Goal: Task Accomplishment & Management: Complete application form

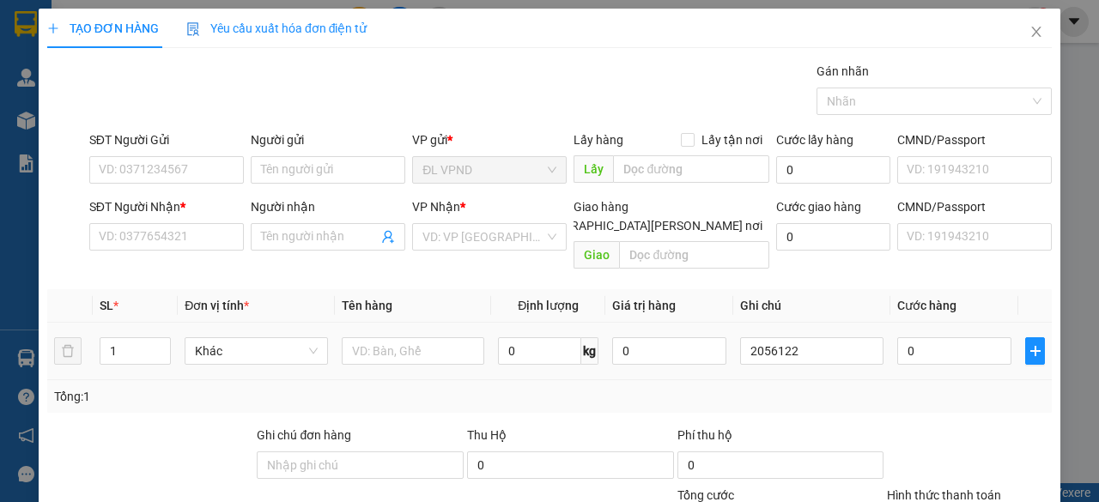
scroll to position [130, 0]
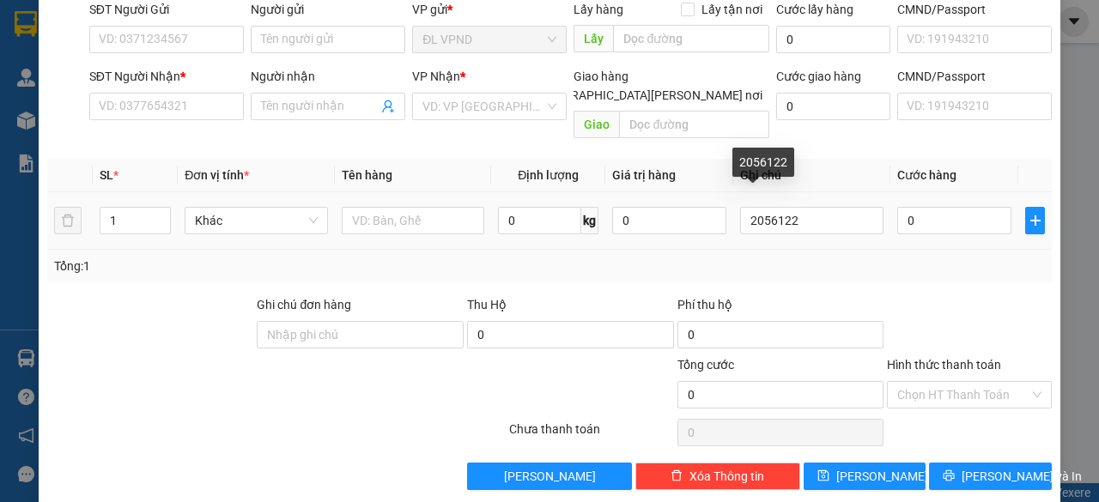
drag, startPoint x: 781, startPoint y: 200, endPoint x: 549, endPoint y: 260, distance: 239.4
click at [552, 260] on div "SL * Đơn vị tính * Tên hàng Định [PERSON_NAME] trị hàng Ghi [PERSON_NAME] hàng …" at bounding box center [549, 221] width 1004 height 124
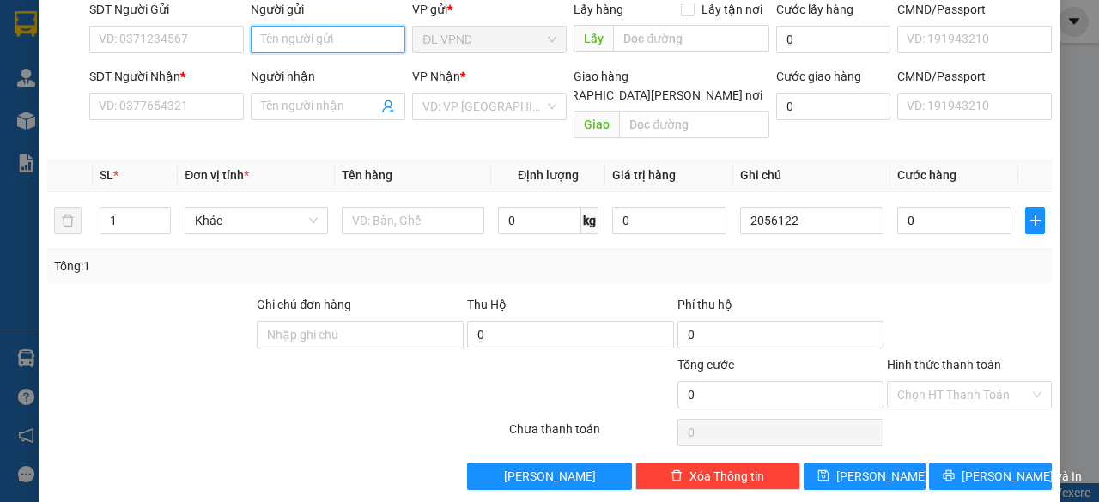
click at [307, 44] on input "Người gửi" at bounding box center [328, 39] width 154 height 27
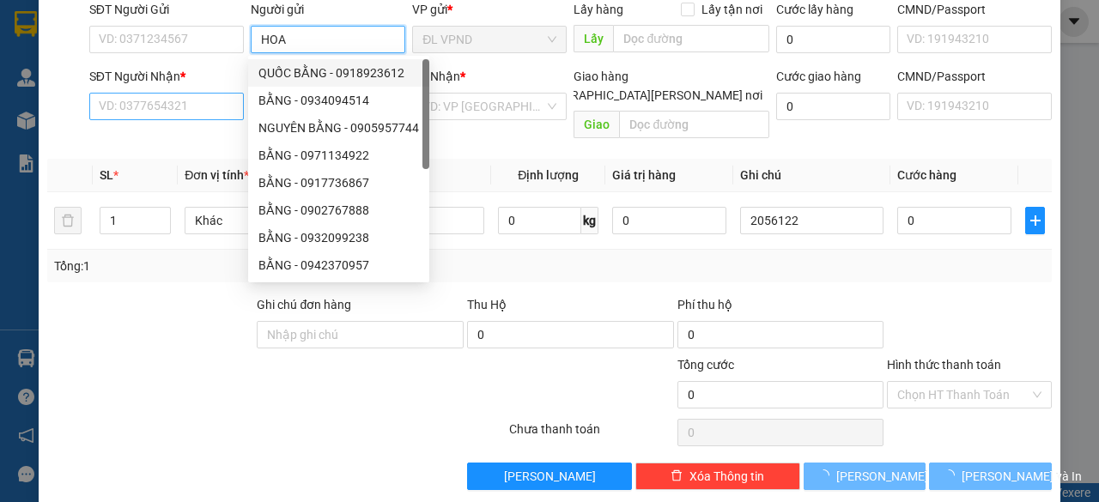
type input "HOA"
click at [185, 106] on input "SĐT Người Nhận *" at bounding box center [166, 106] width 154 height 27
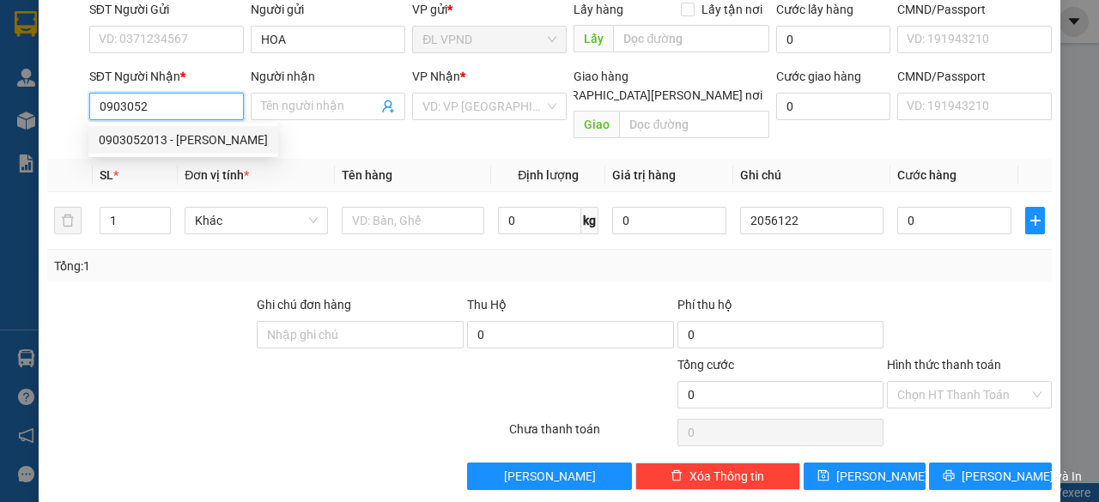
click at [154, 138] on div "0903052013 - [PERSON_NAME]" at bounding box center [183, 139] width 169 height 19
type input "0903052013"
type input "HIỀN"
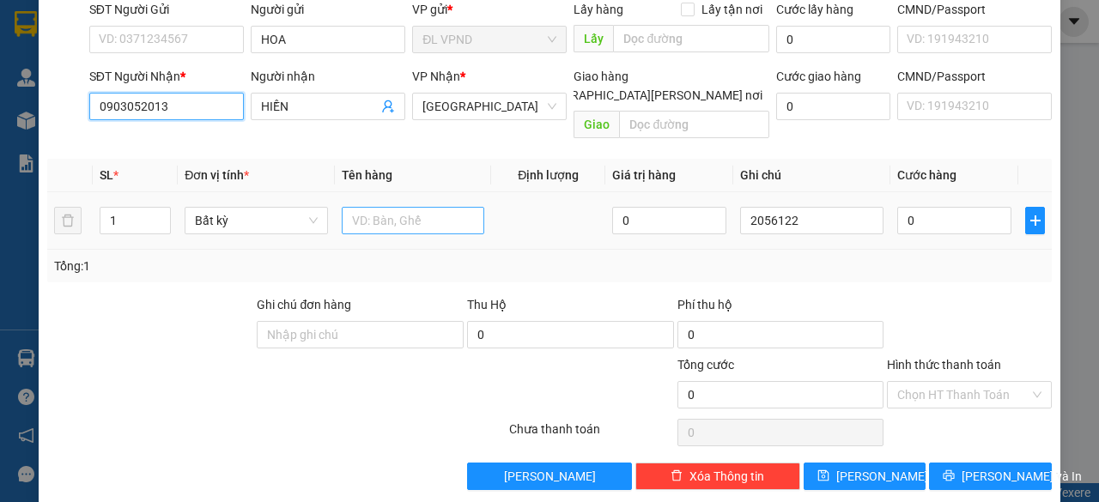
type input "0903052013"
click at [368, 207] on input "text" at bounding box center [413, 220] width 143 height 27
type input "1TX"
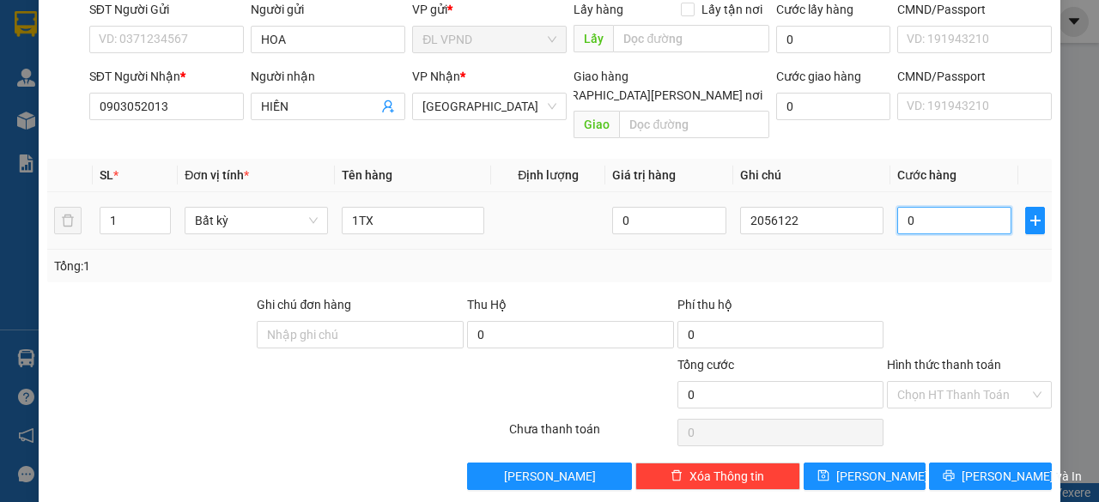
click at [922, 207] on input "0" at bounding box center [954, 220] width 114 height 27
type input "5"
type input "50"
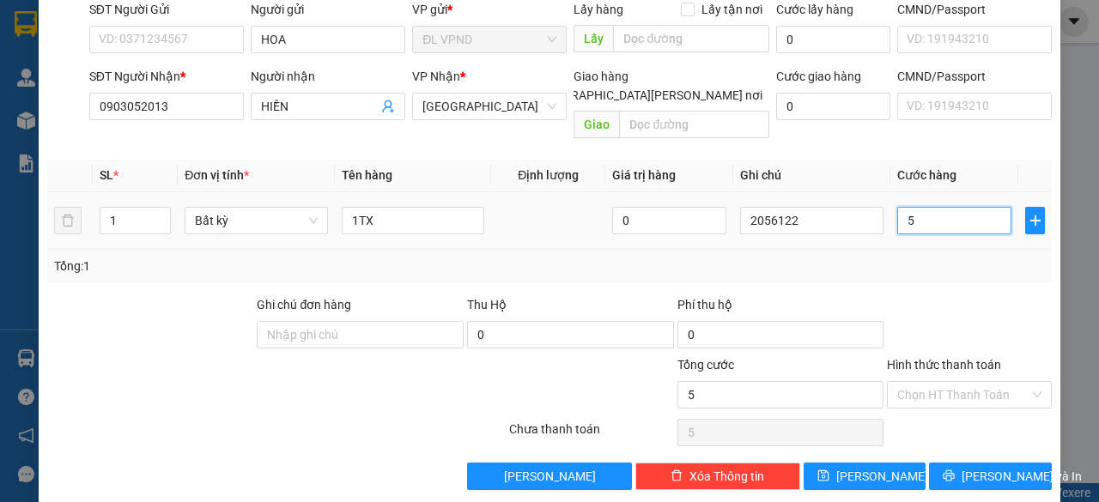
type input "50"
type input "50.000"
click at [925, 382] on input "Hình thức thanh toán" at bounding box center [963, 395] width 132 height 26
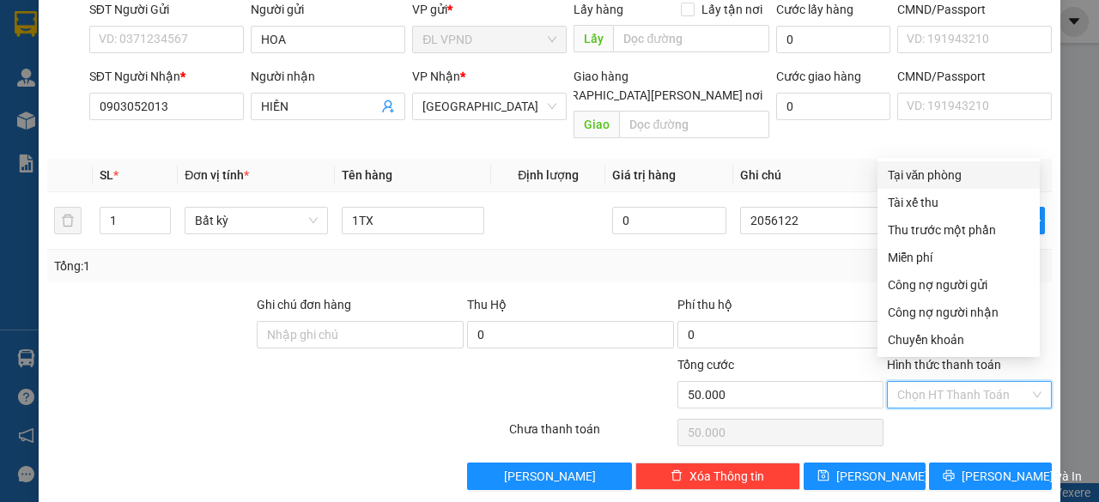
click at [929, 177] on div "Tại văn phòng" at bounding box center [958, 175] width 142 height 19
type input "0"
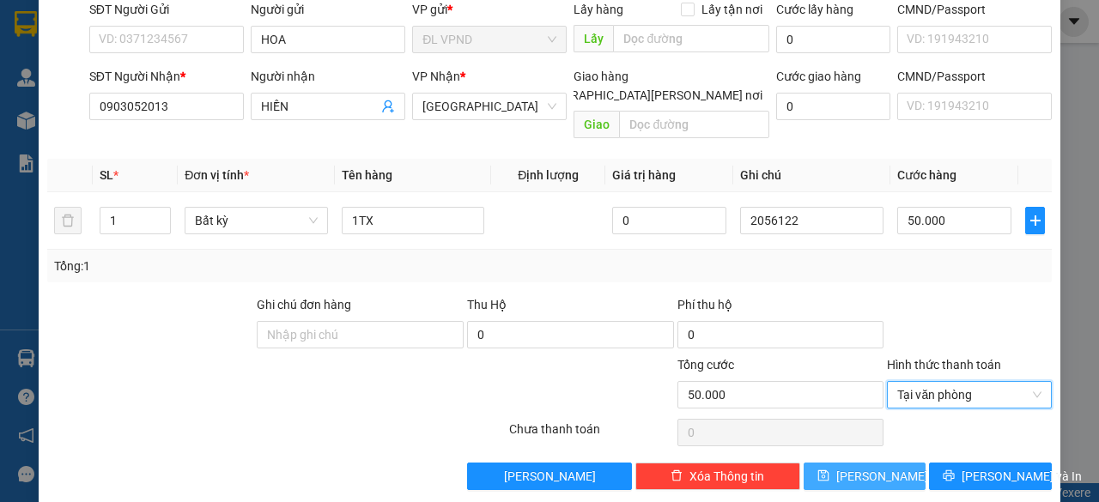
click at [863, 467] on span "[PERSON_NAME]" at bounding box center [882, 476] width 92 height 19
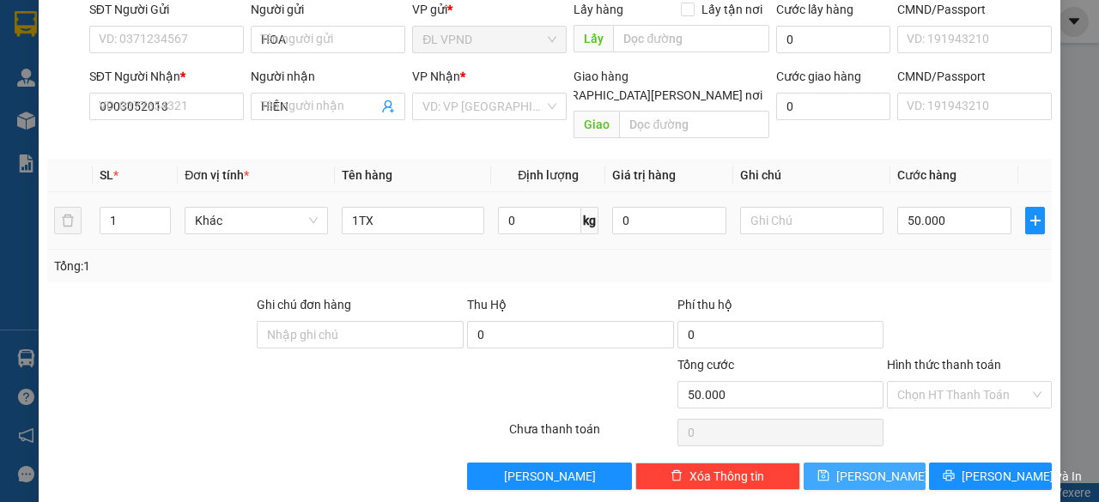
type input "0"
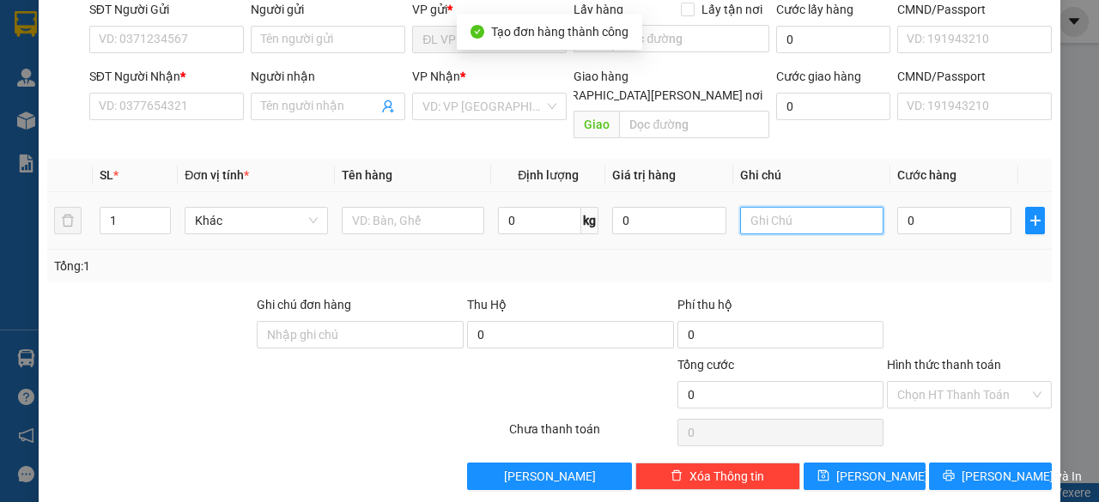
click at [812, 207] on input "text" at bounding box center [811, 220] width 143 height 27
paste input "205612"
type input "2056123"
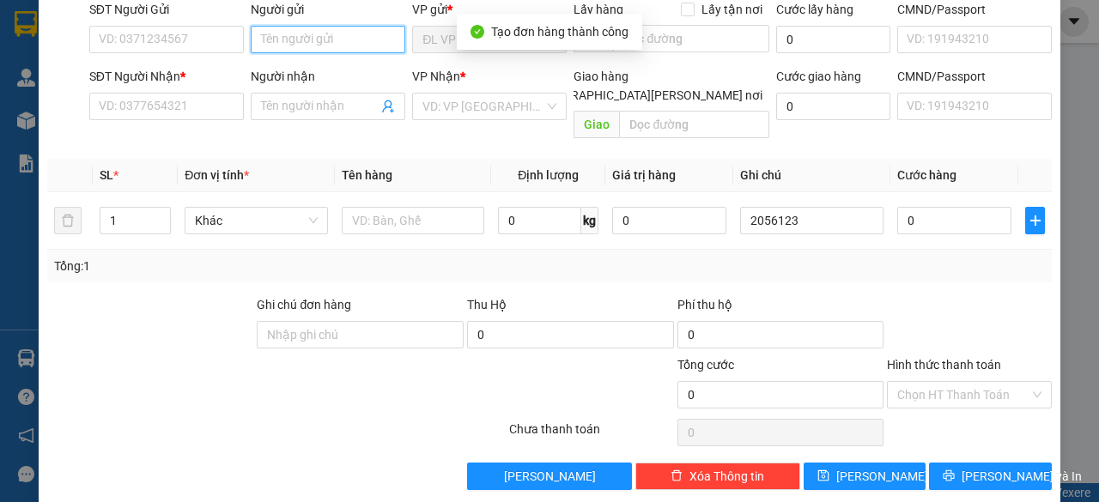
click at [314, 40] on input "Người gửi" at bounding box center [328, 39] width 154 height 27
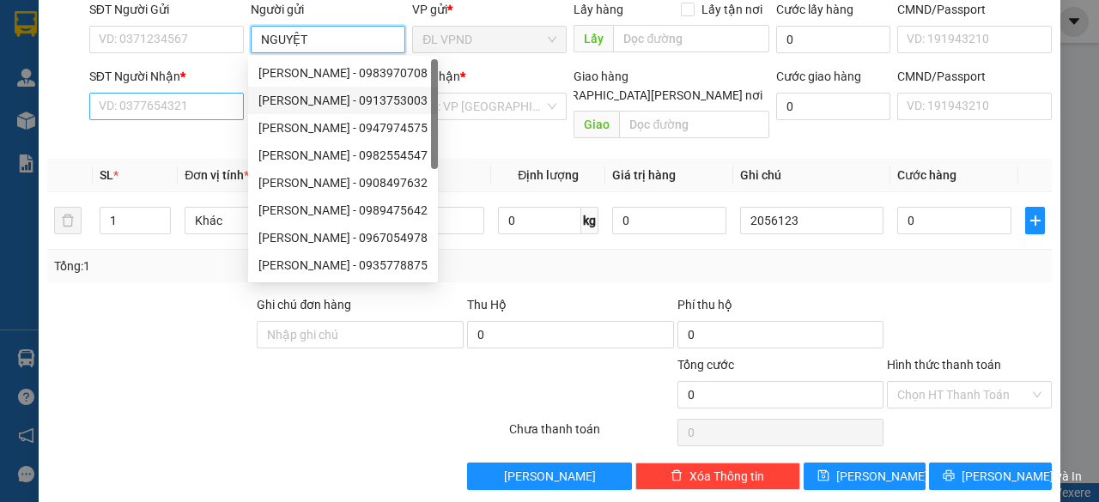
type input "NGUYỆT"
click at [187, 97] on input "SĐT Người Nhận *" at bounding box center [166, 106] width 154 height 27
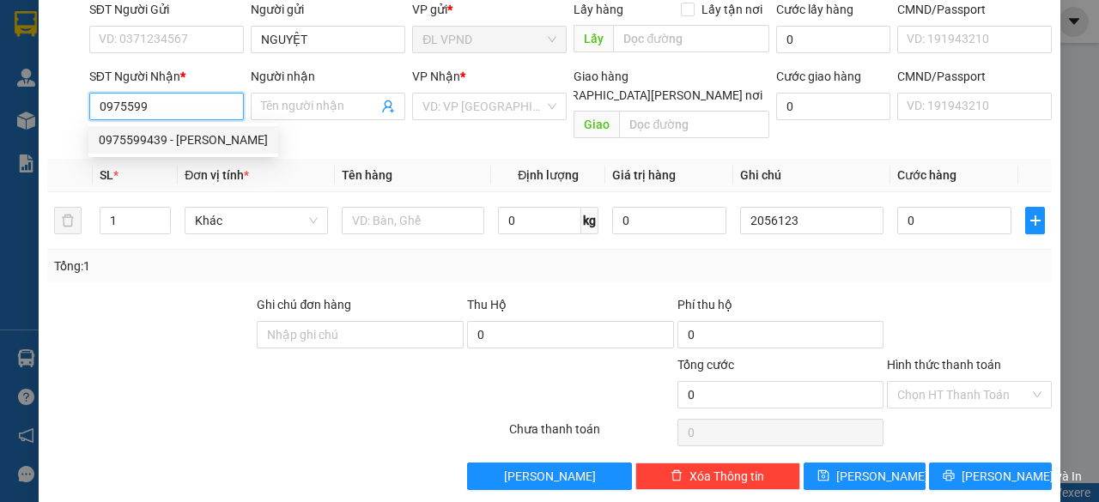
click at [162, 142] on div "0975599439 - [PERSON_NAME]" at bounding box center [183, 139] width 169 height 19
type input "0975599439"
type input "DUNG"
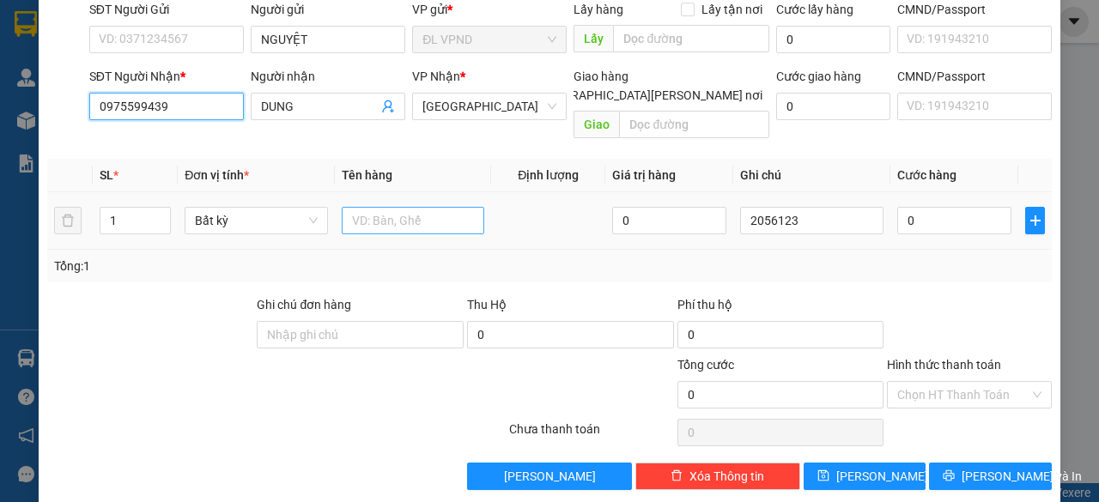
type input "0975599439"
click at [415, 207] on input "text" at bounding box center [413, 220] width 143 height 27
type input "1TX"
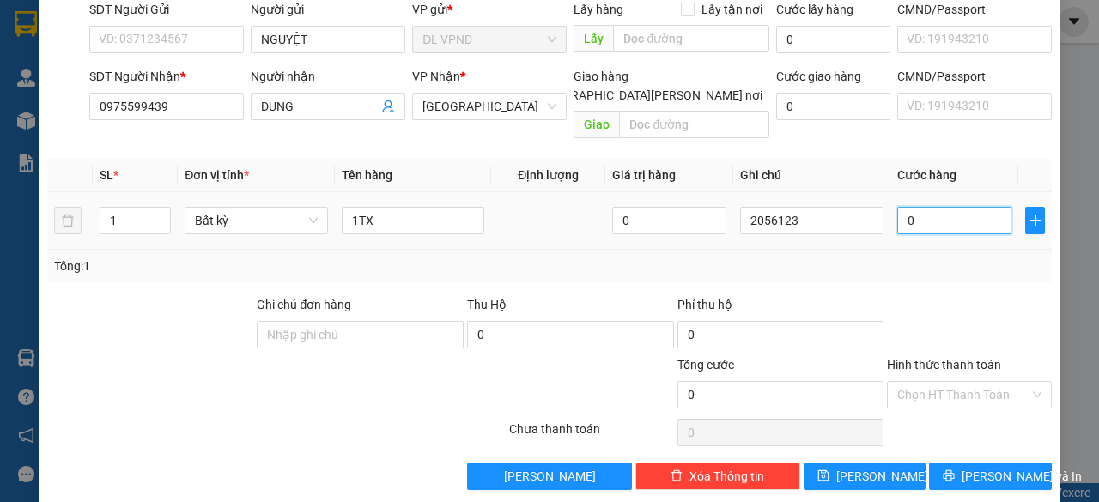
click at [916, 207] on input "0" at bounding box center [954, 220] width 114 height 27
type input "3"
type input "30"
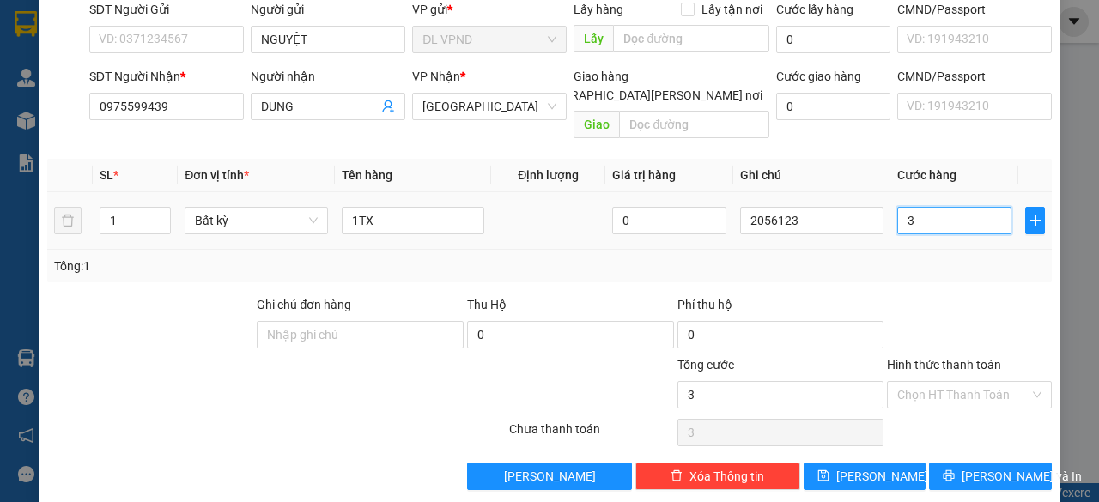
type input "30"
type input "30.000"
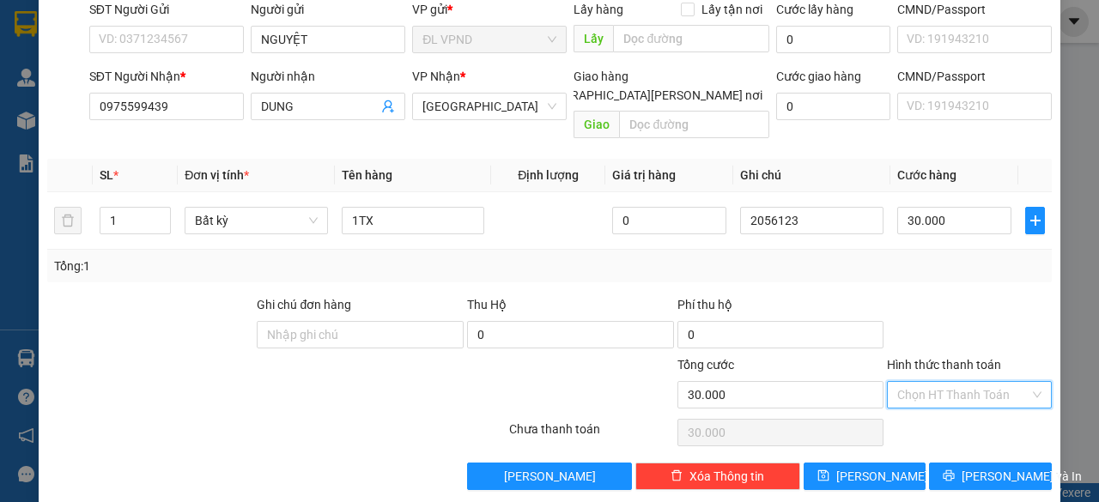
drag, startPoint x: 910, startPoint y: 371, endPoint x: 953, endPoint y: 256, distance: 122.8
click at [910, 382] on input "Hình thức thanh toán" at bounding box center [963, 395] width 132 height 26
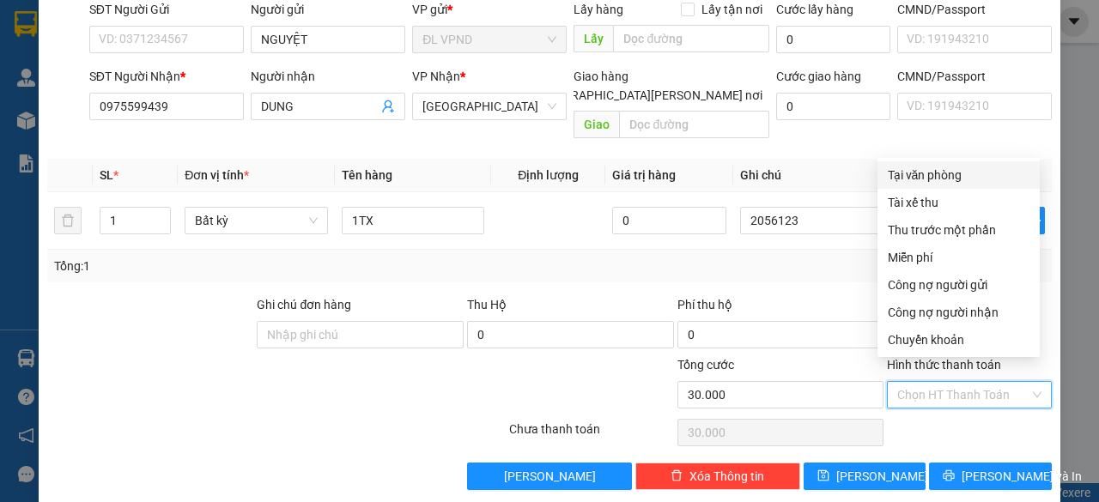
click at [912, 178] on div "Tại văn phòng" at bounding box center [958, 175] width 142 height 19
type input "0"
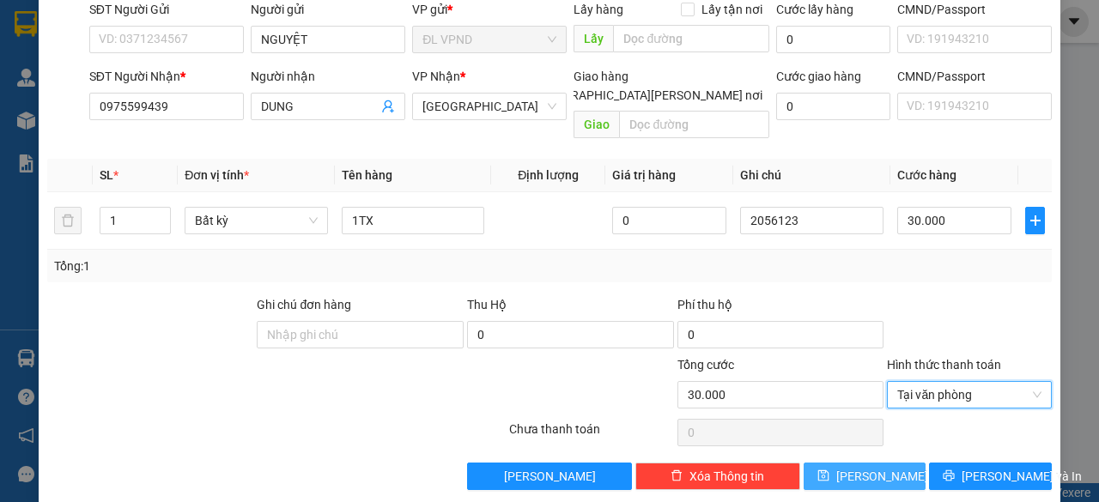
click at [874, 463] on button "[PERSON_NAME]" at bounding box center [864, 476] width 123 height 27
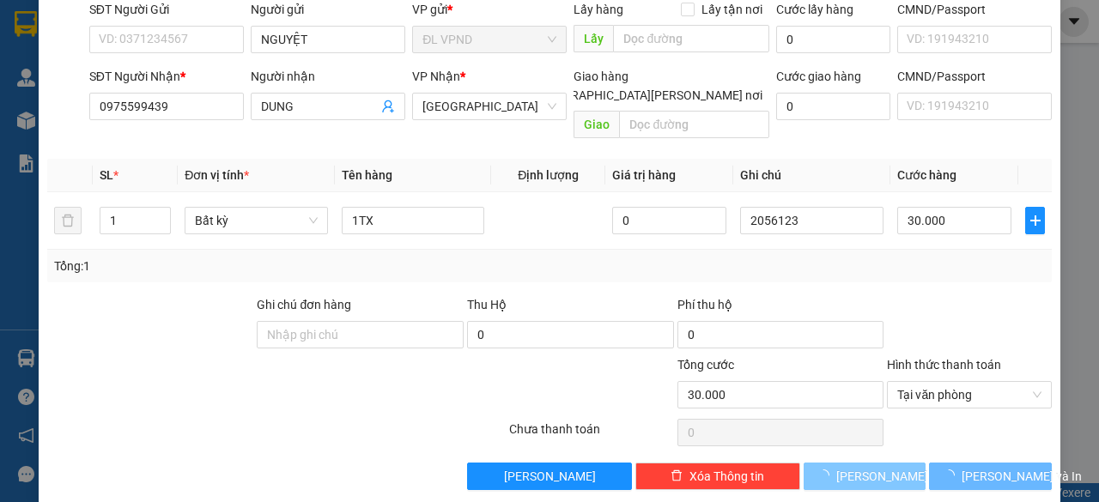
type input "0"
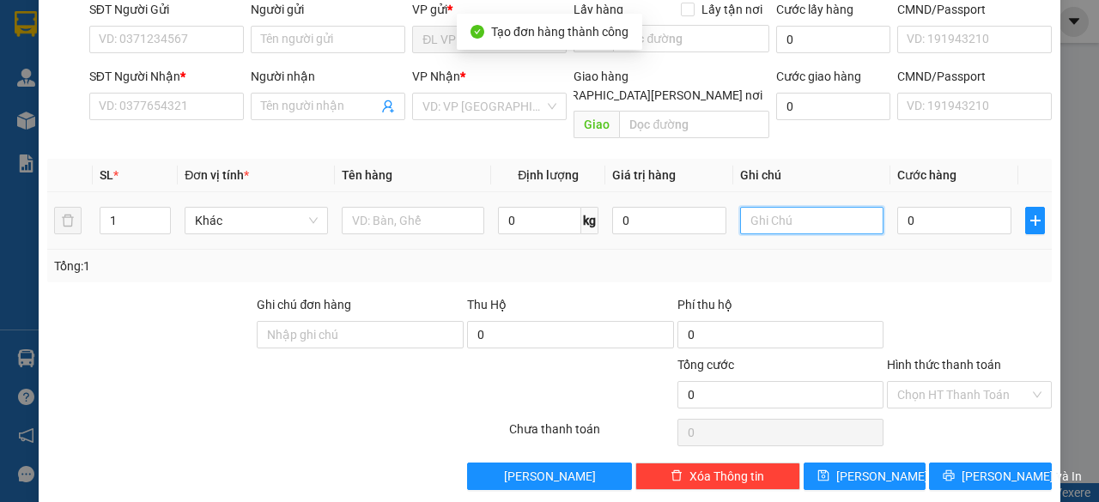
click at [809, 207] on input "text" at bounding box center [811, 220] width 143 height 27
paste input "205612"
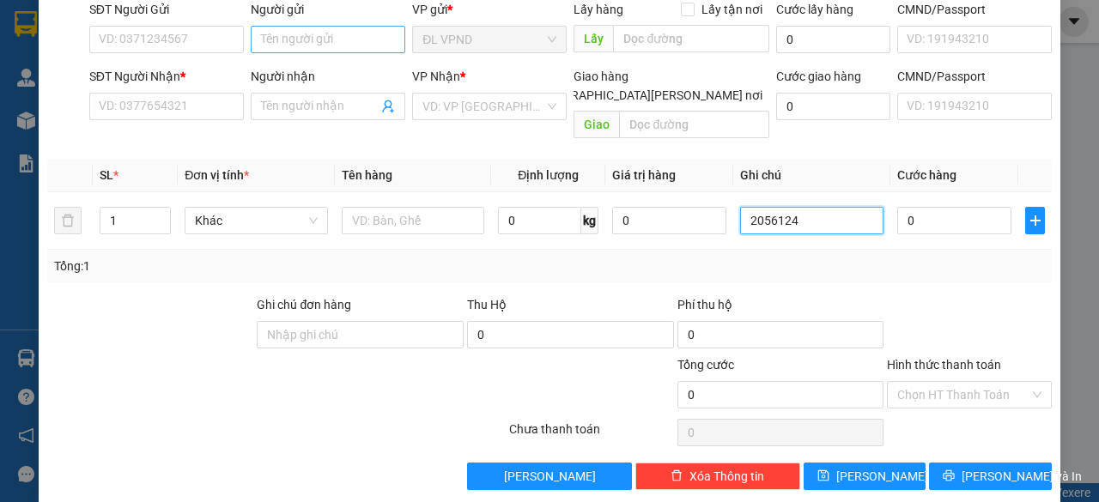
type input "2056124"
click at [328, 45] on input "Người gửi" at bounding box center [328, 39] width 154 height 27
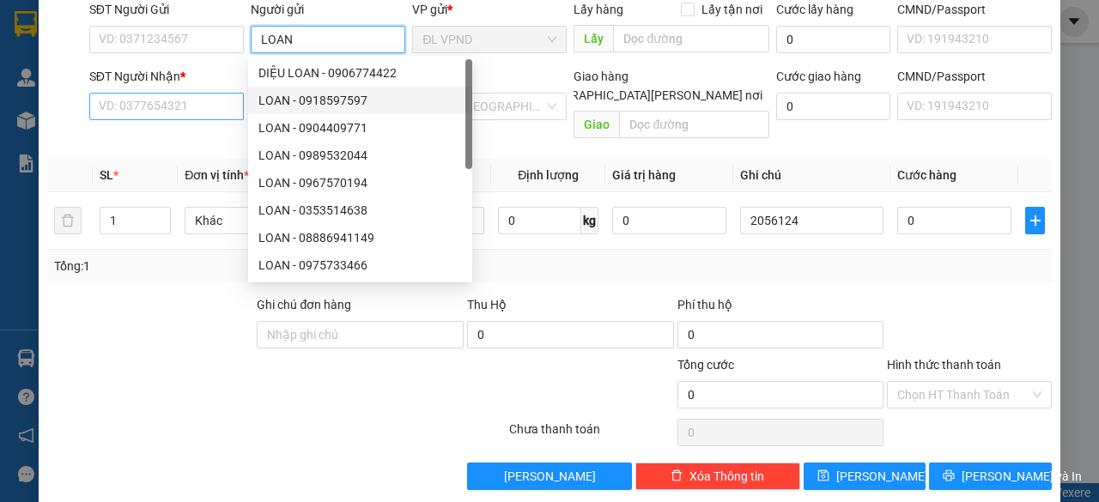
type input "LOAN"
click at [180, 100] on input "SĐT Người Nhận *" at bounding box center [166, 106] width 154 height 27
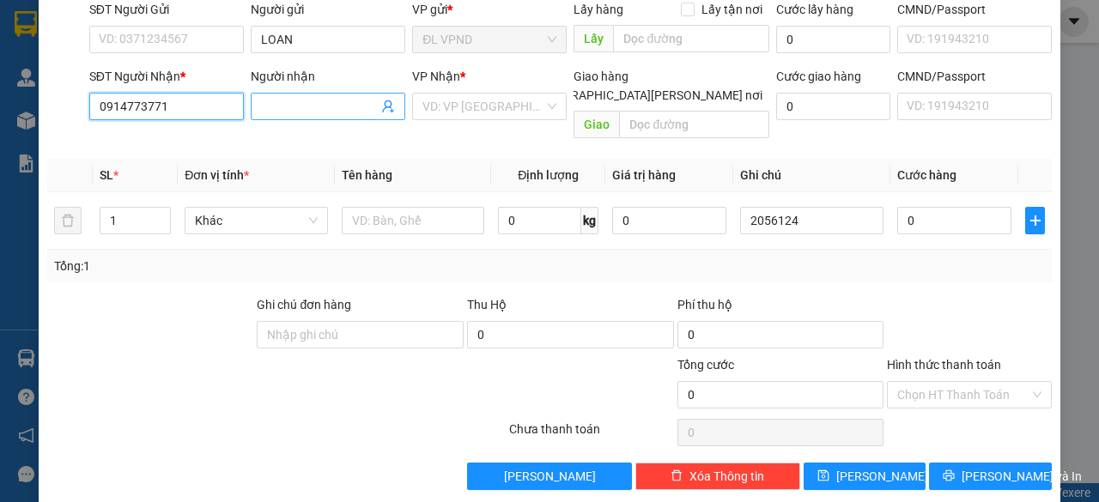
type input "0914773771"
click at [310, 106] on input "Người nhận" at bounding box center [319, 106] width 117 height 19
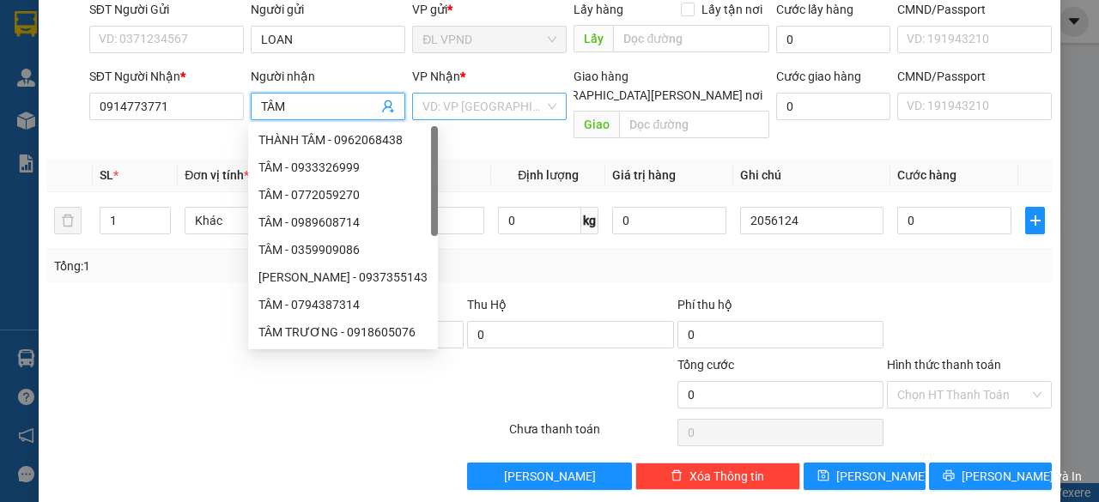
type input "TÂM"
click at [489, 102] on input "search" at bounding box center [483, 107] width 122 height 26
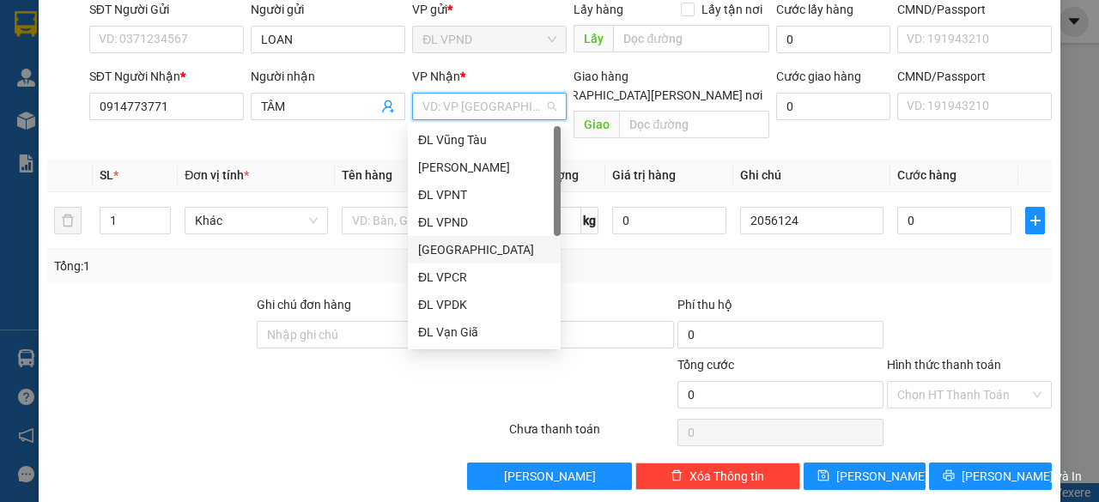
click at [451, 248] on div "[GEOGRAPHIC_DATA]" at bounding box center [484, 249] width 132 height 19
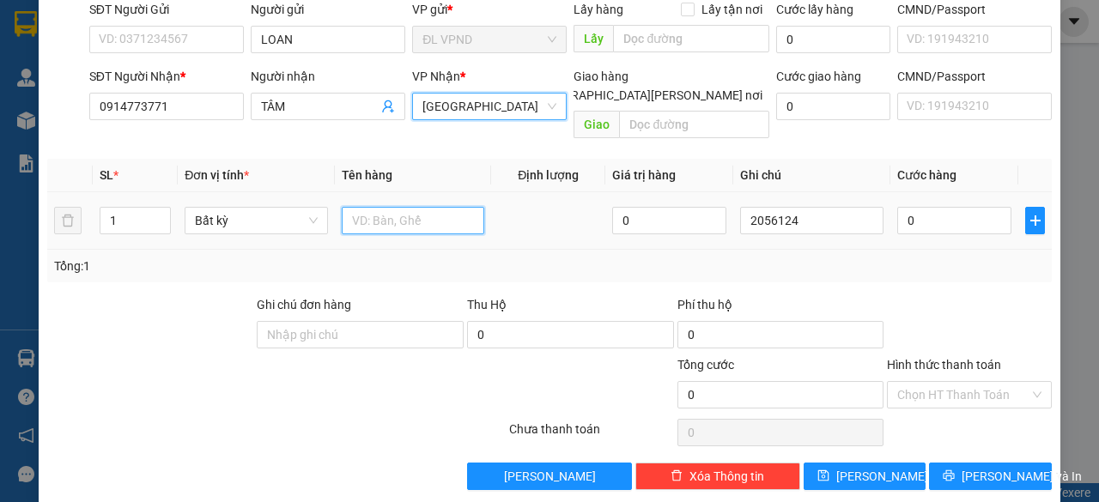
click at [395, 207] on input "text" at bounding box center [413, 220] width 143 height 27
type input "1TX"
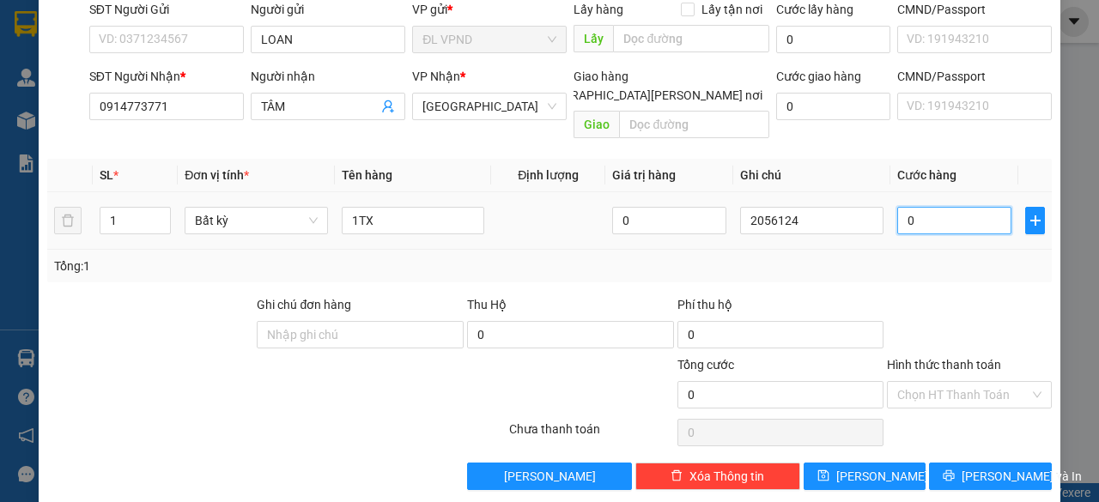
click at [934, 207] on input "0" at bounding box center [954, 220] width 114 height 27
type input "2"
type input "0"
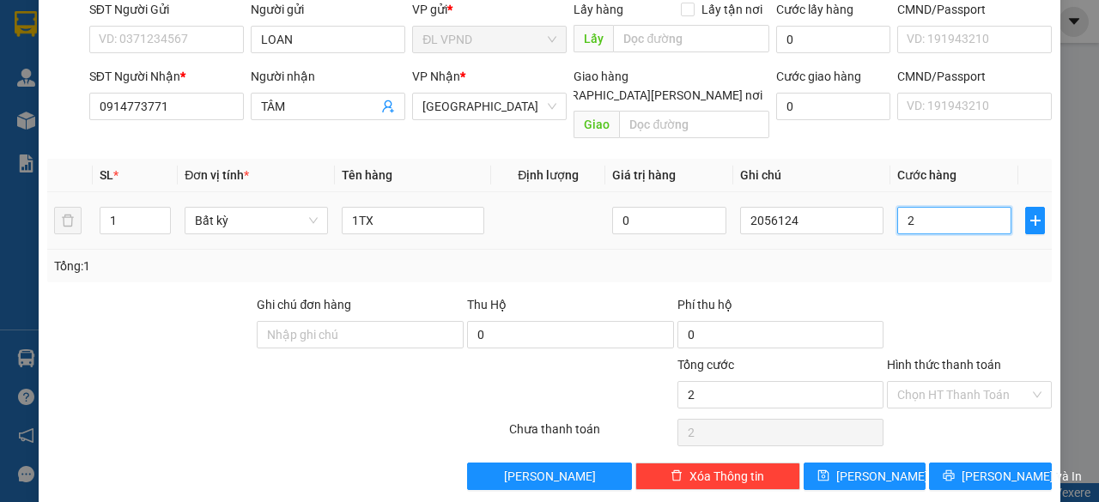
type input "0"
type input "03"
type input "3"
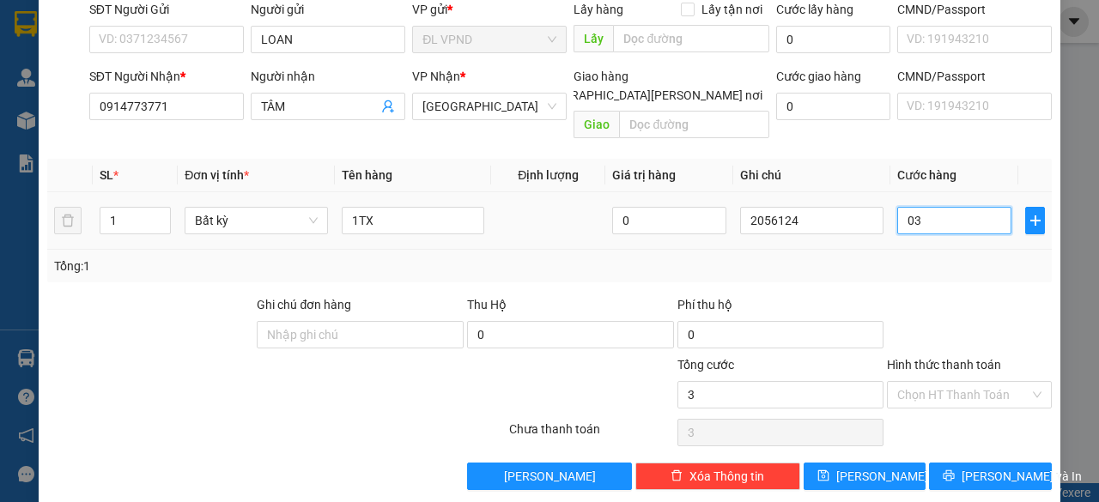
type input "030"
type input "30"
type input "30.000"
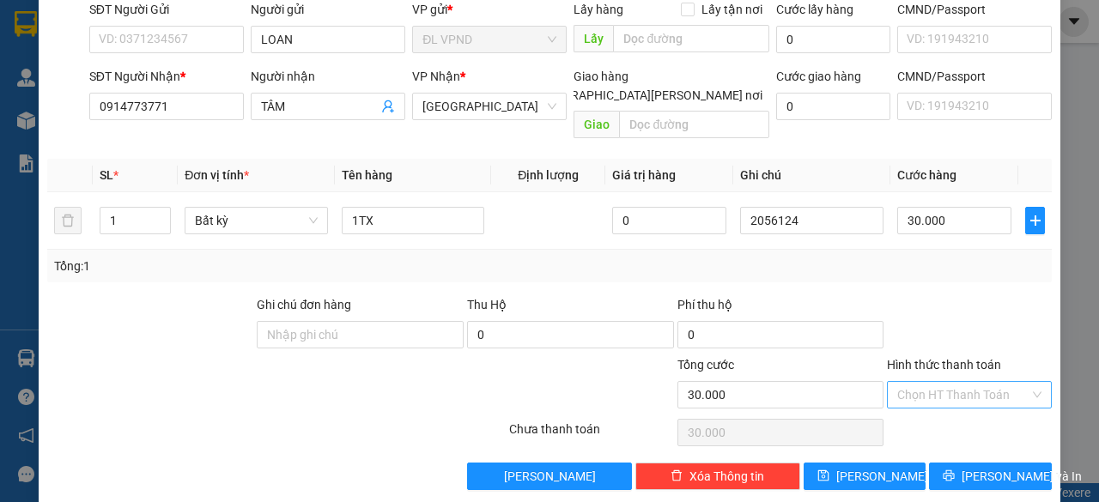
click at [910, 382] on input "Hình thức thanh toán" at bounding box center [963, 395] width 132 height 26
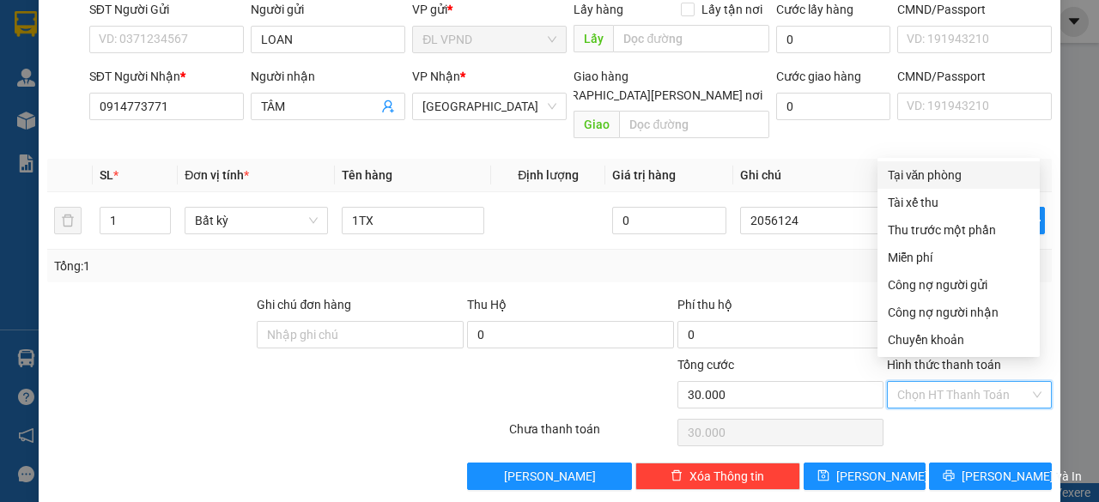
click at [931, 181] on div "Tại văn phòng" at bounding box center [958, 175] width 142 height 19
type input "0"
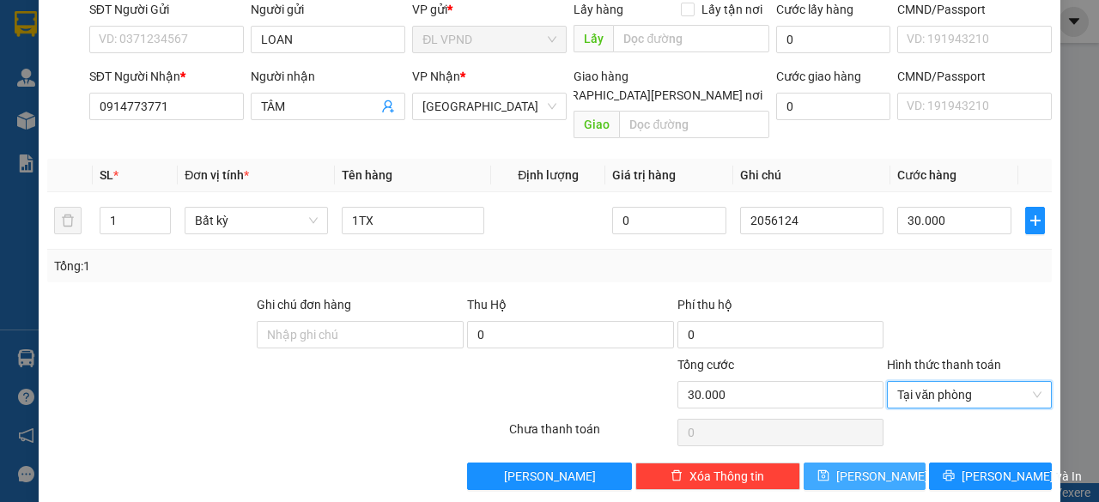
click at [864, 467] on span "[PERSON_NAME]" at bounding box center [882, 476] width 92 height 19
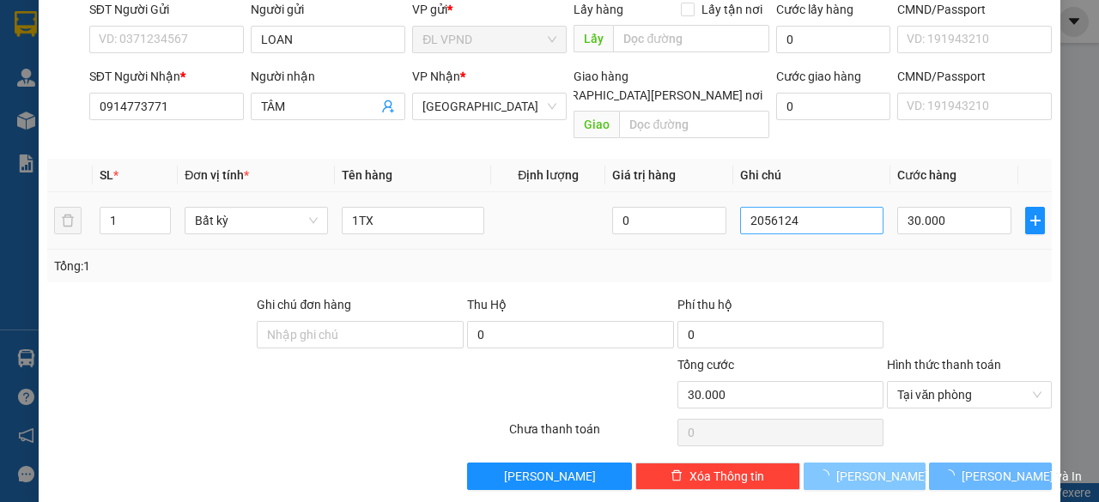
type input "0"
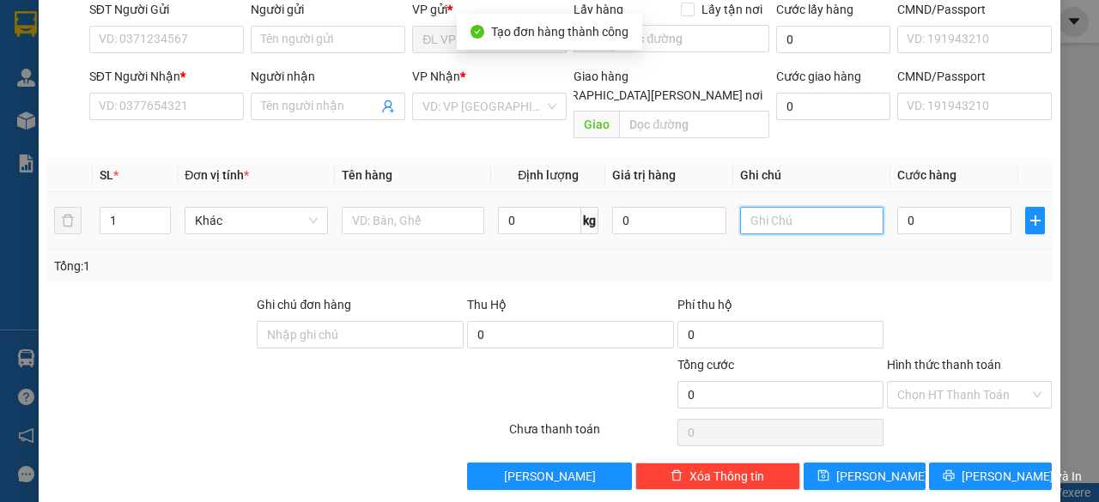
click at [819, 208] on input "text" at bounding box center [811, 220] width 143 height 27
paste input "205612"
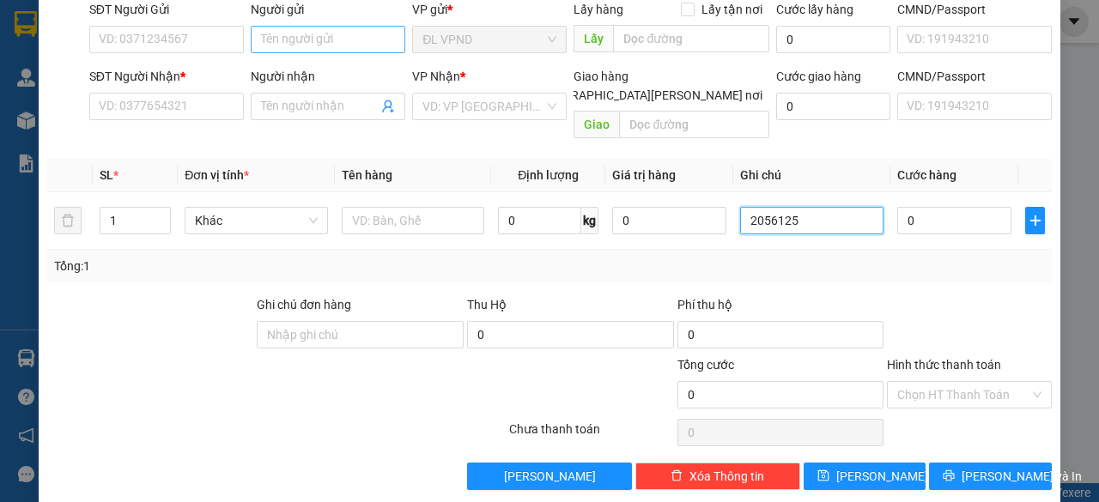
type input "2056125"
click at [312, 39] on input "Người gửi" at bounding box center [328, 39] width 154 height 27
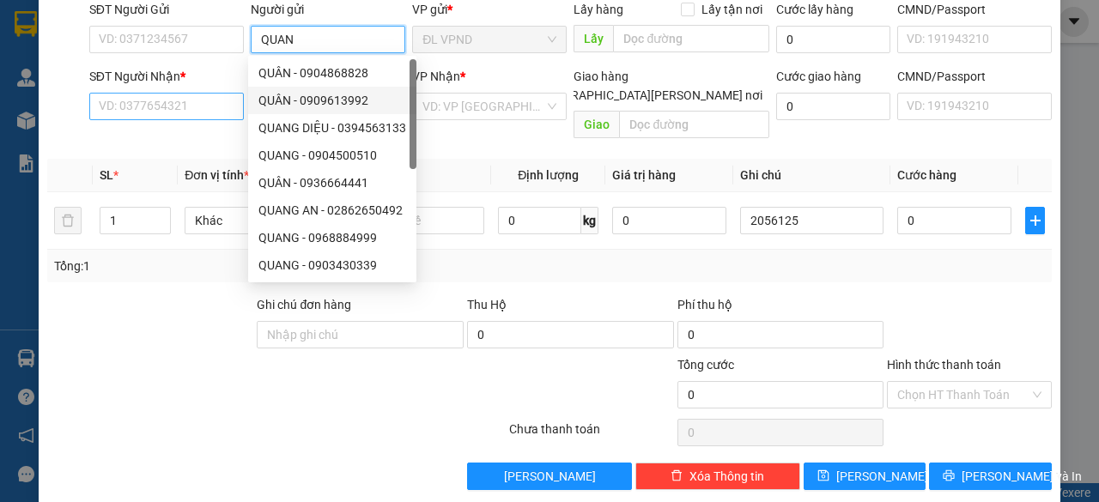
type input "QUAN"
click at [183, 106] on input "SĐT Người Nhận *" at bounding box center [166, 106] width 154 height 27
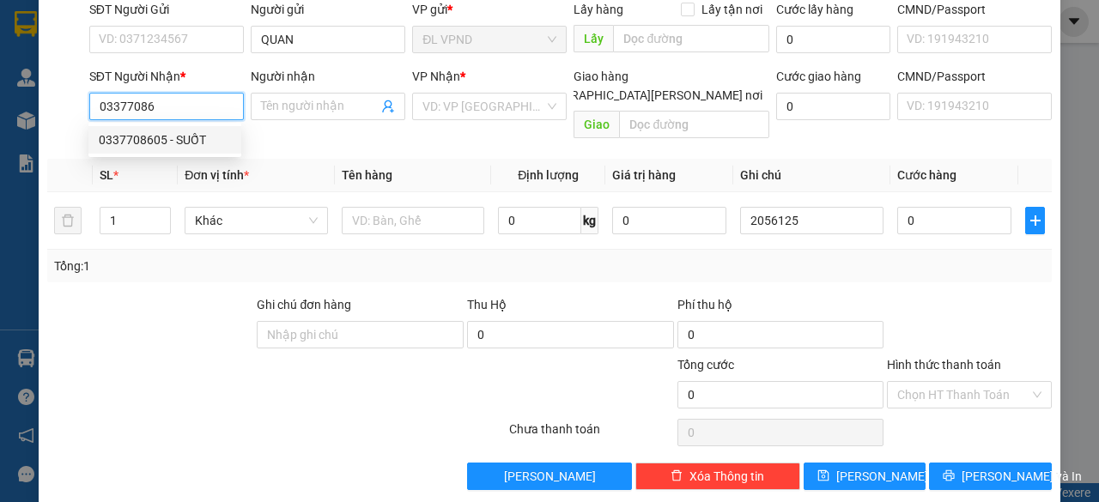
click at [124, 138] on div "0337708605 - SUỐT" at bounding box center [165, 139] width 132 height 19
type input "0337708605"
type input "SUỐT"
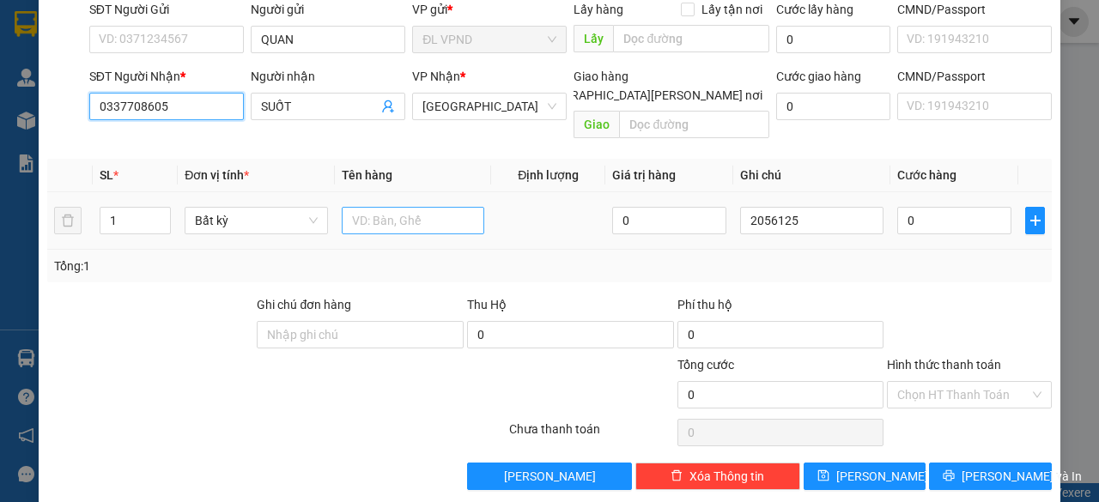
type input "0337708605"
click at [391, 207] on input "text" at bounding box center [413, 220] width 143 height 27
type input "1TX"
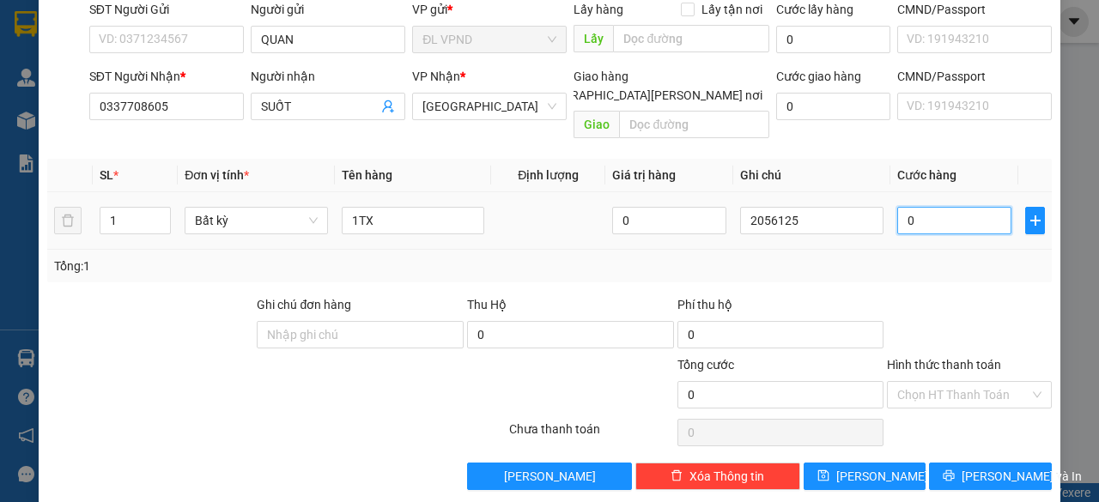
click at [948, 207] on input "0" at bounding box center [954, 220] width 114 height 27
type input "3"
type input "30"
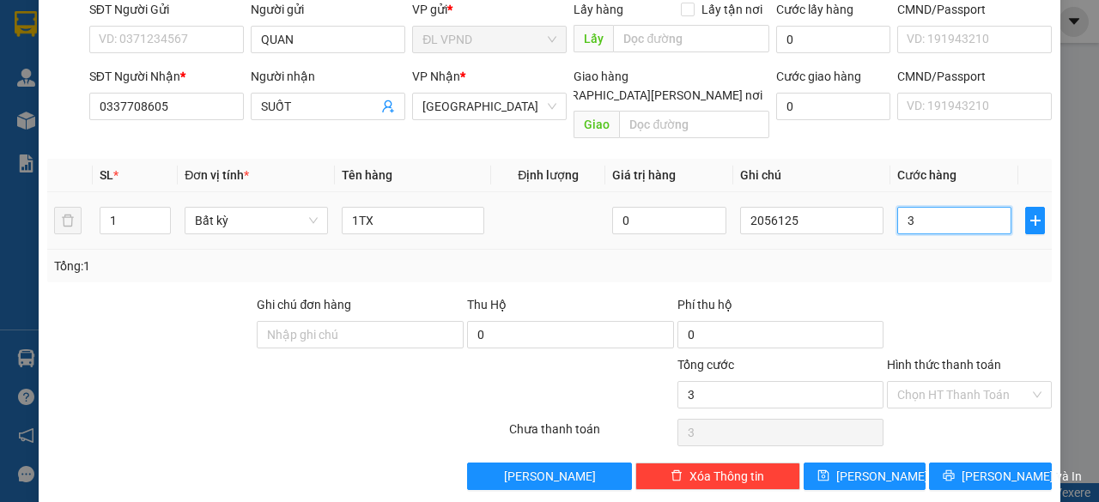
type input "30"
type input "30.000"
click at [903, 382] on input "Hình thức thanh toán" at bounding box center [963, 395] width 132 height 26
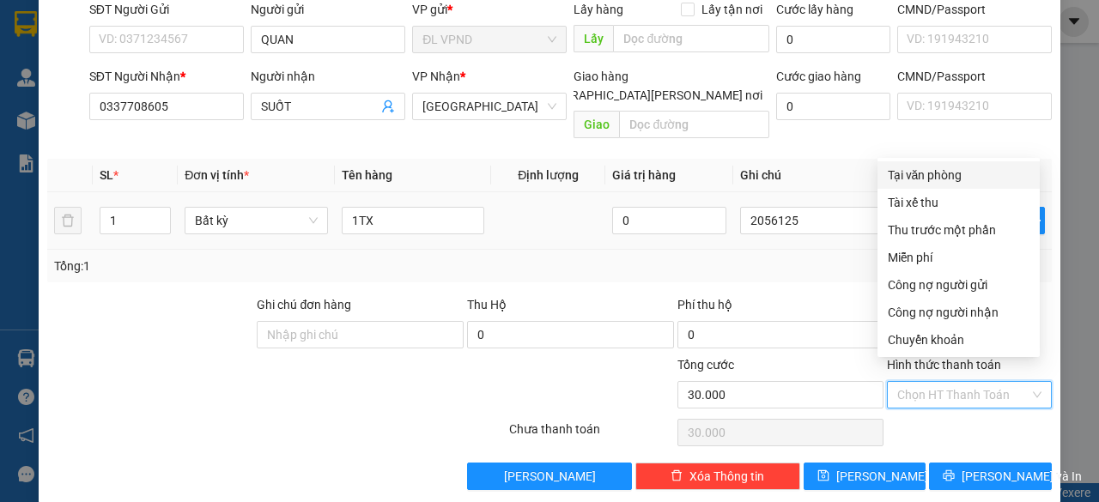
drag, startPoint x: 910, startPoint y: 174, endPoint x: 912, endPoint y: 190, distance: 15.5
click at [910, 173] on div "Tại văn phòng" at bounding box center [958, 175] width 142 height 19
type input "0"
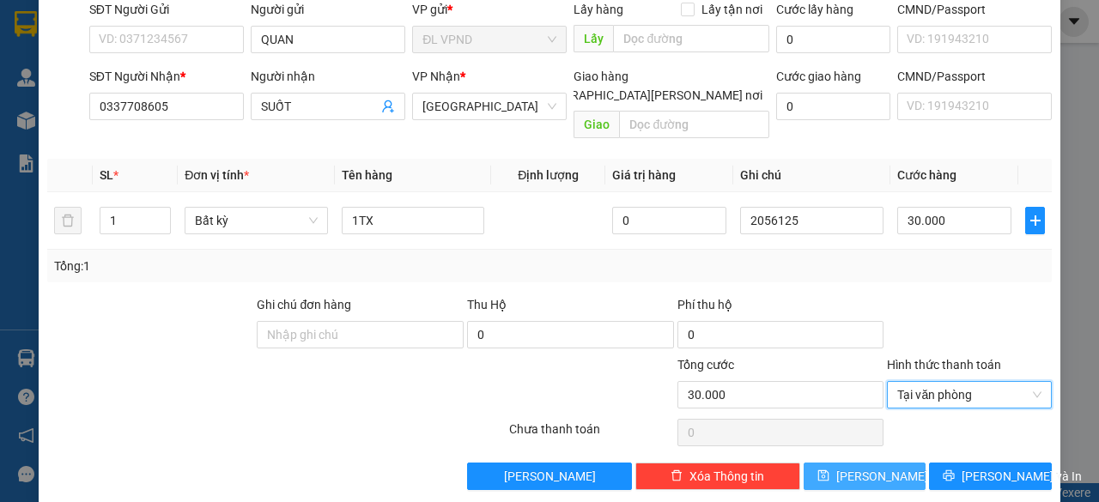
click at [828, 463] on button "[PERSON_NAME]" at bounding box center [864, 476] width 123 height 27
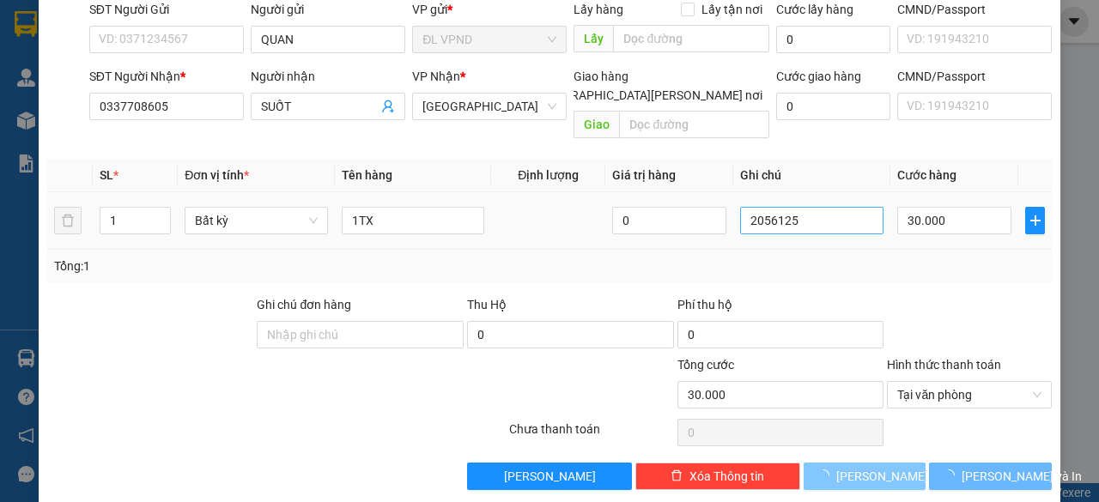
type input "0"
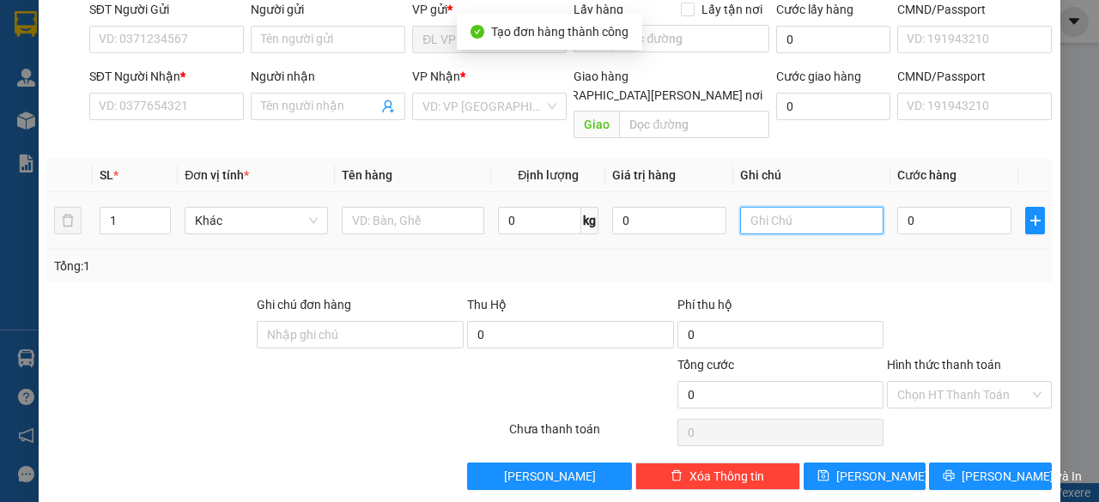
click at [787, 207] on input "text" at bounding box center [811, 220] width 143 height 27
paste input "205612"
type input "2056126"
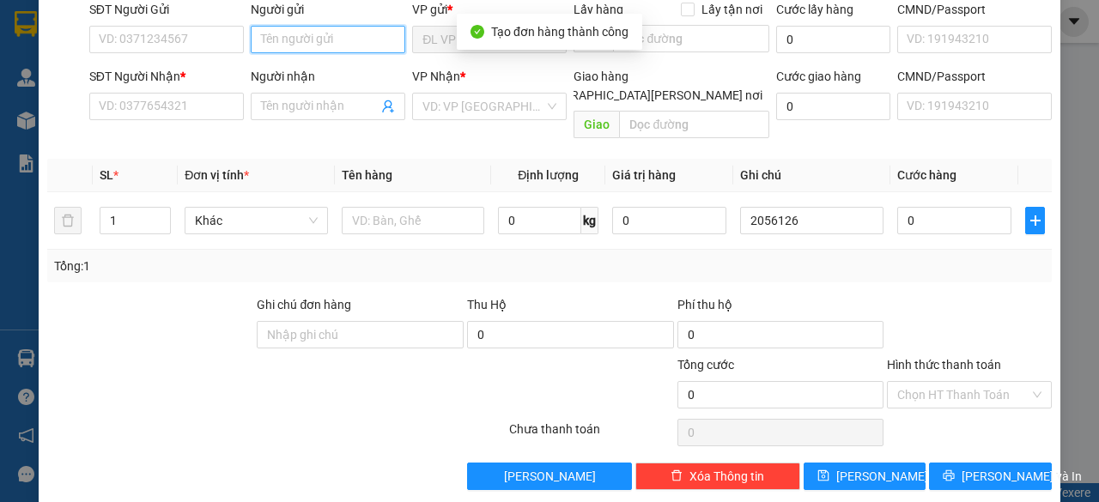
click at [292, 39] on input "Người gửi" at bounding box center [328, 39] width 154 height 27
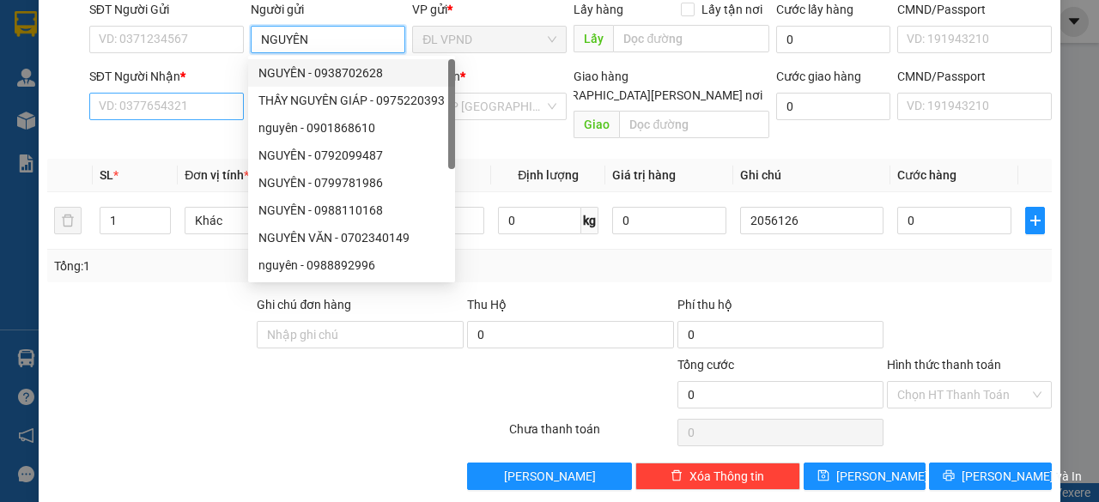
type input "NGUYÊN"
click at [134, 109] on input "SĐT Người Nhận *" at bounding box center [166, 106] width 154 height 27
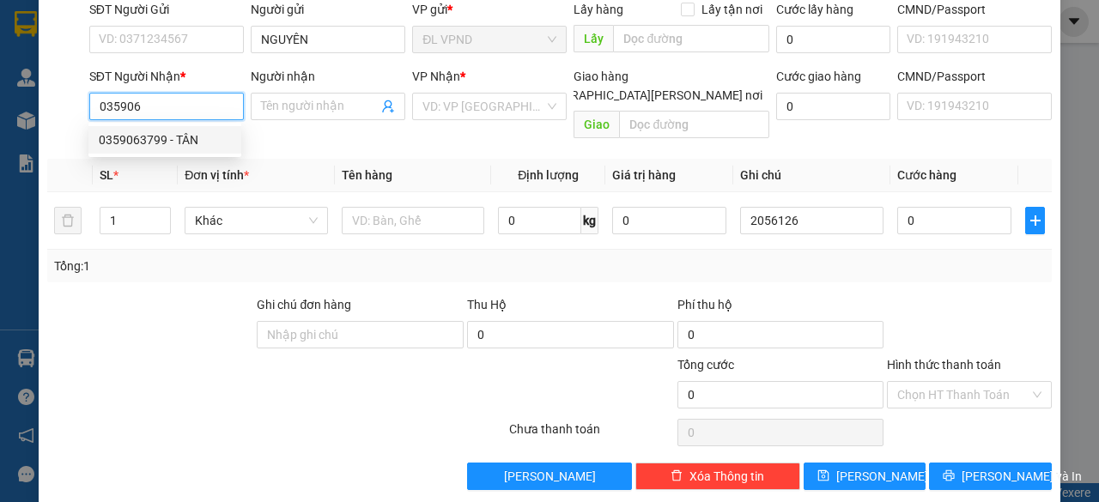
click at [153, 150] on div "0359063799 - TÂN" at bounding box center [164, 139] width 153 height 27
type input "0359063799"
type input "TÂN"
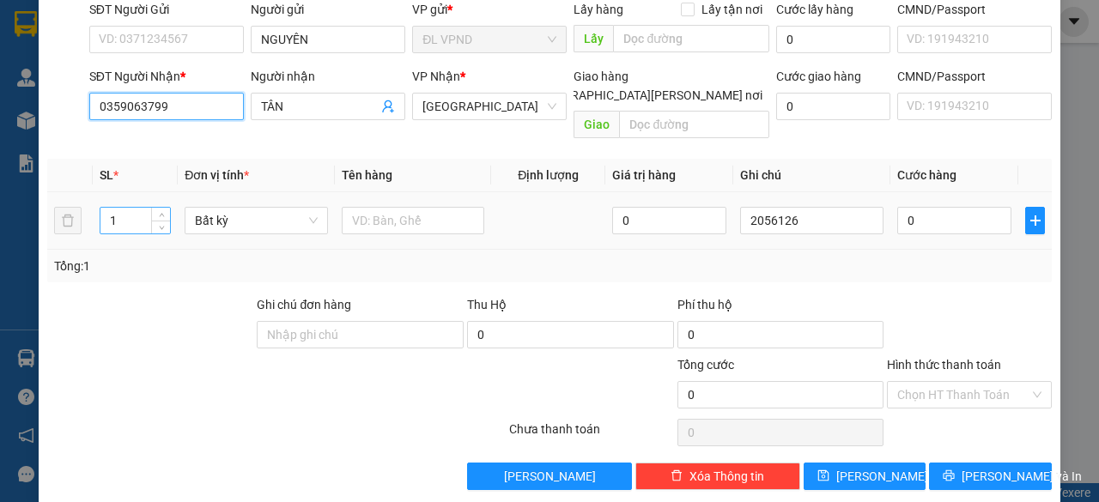
type input "0359063799"
drag, startPoint x: 127, startPoint y: 204, endPoint x: 41, endPoint y: 212, distance: 86.2
click at [55, 215] on tr "1 Bất kỳ 0 2056126 0" at bounding box center [549, 221] width 1004 height 58
type input "2"
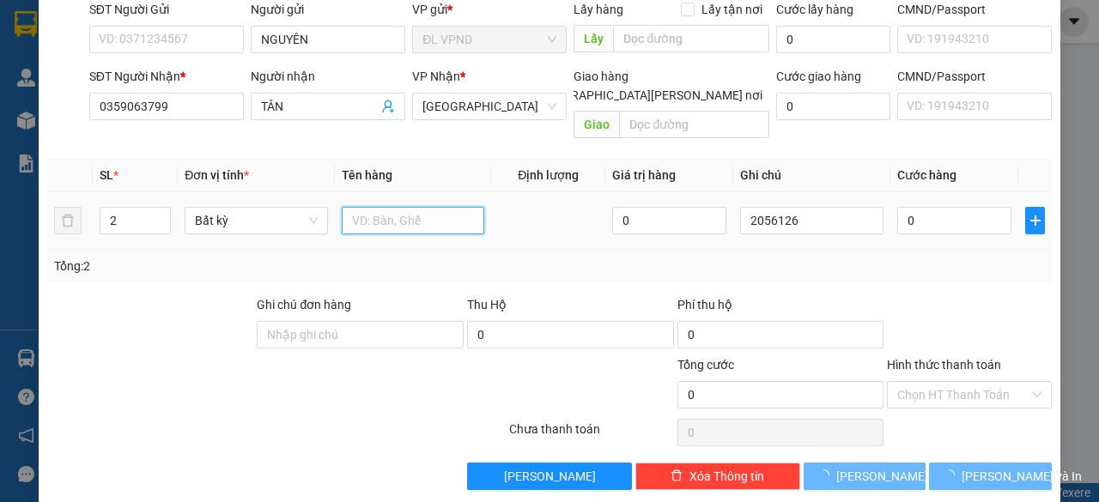
click at [386, 207] on input "text" at bounding box center [413, 220] width 143 height 27
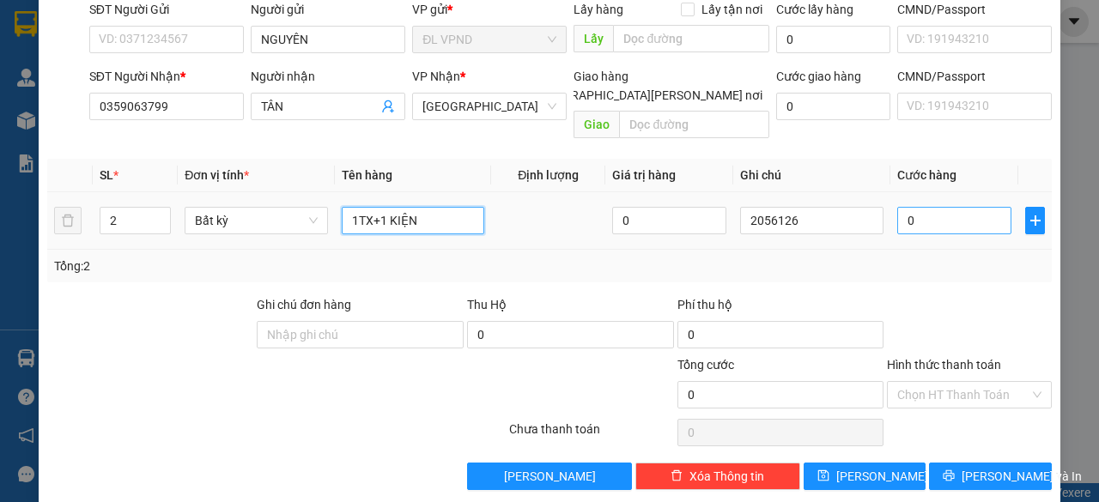
type input "1TX+1 KIỆN"
click at [938, 209] on input "0" at bounding box center [954, 220] width 114 height 27
type input "1"
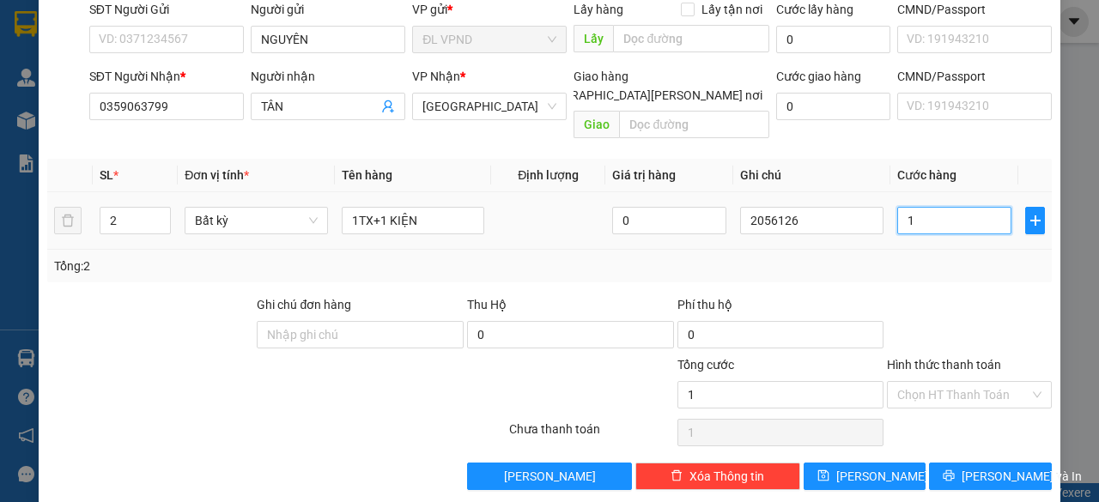
type input "12"
type input "120"
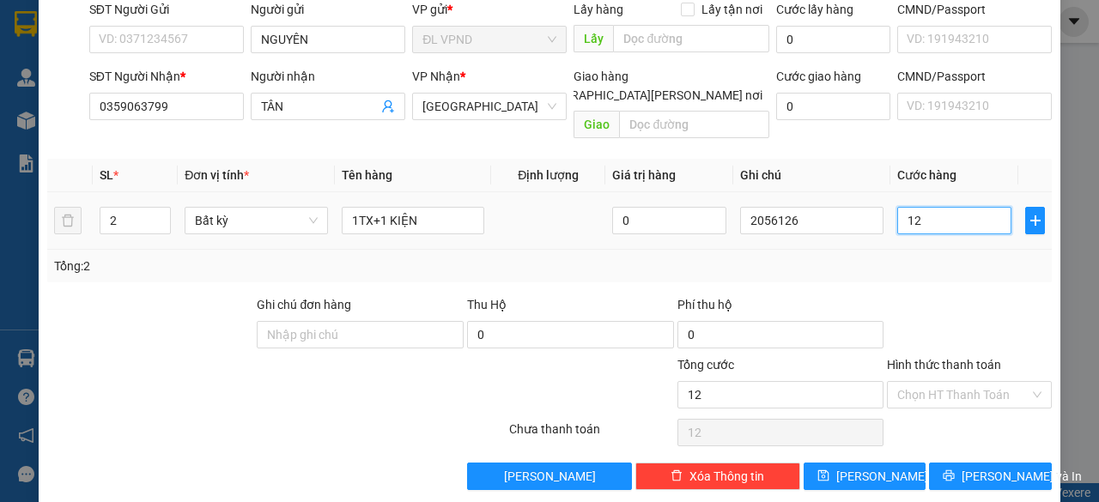
type input "120"
type input "120.000"
click at [930, 382] on input "Hình thức thanh toán" at bounding box center [963, 395] width 132 height 26
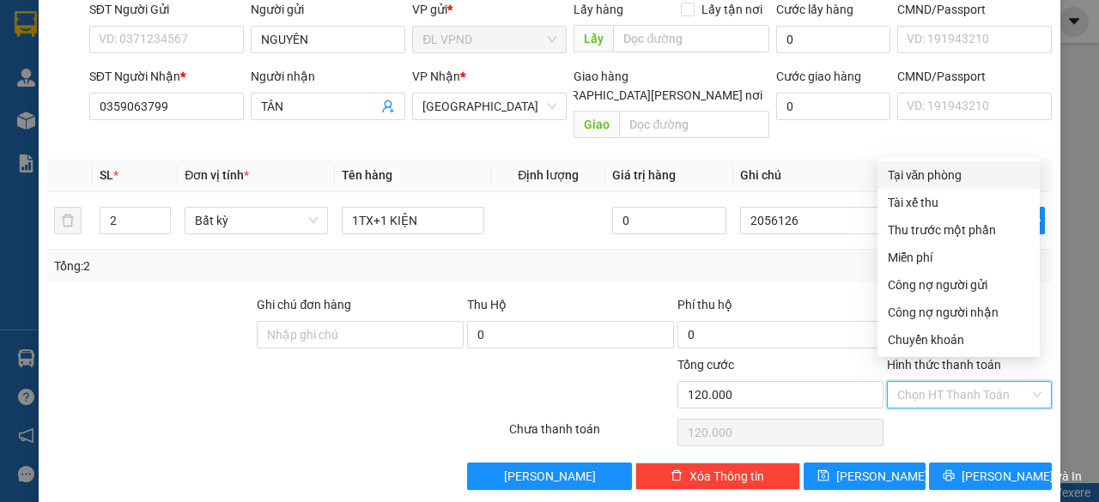
click at [875, 170] on th "Ghi chú" at bounding box center [811, 175] width 157 height 33
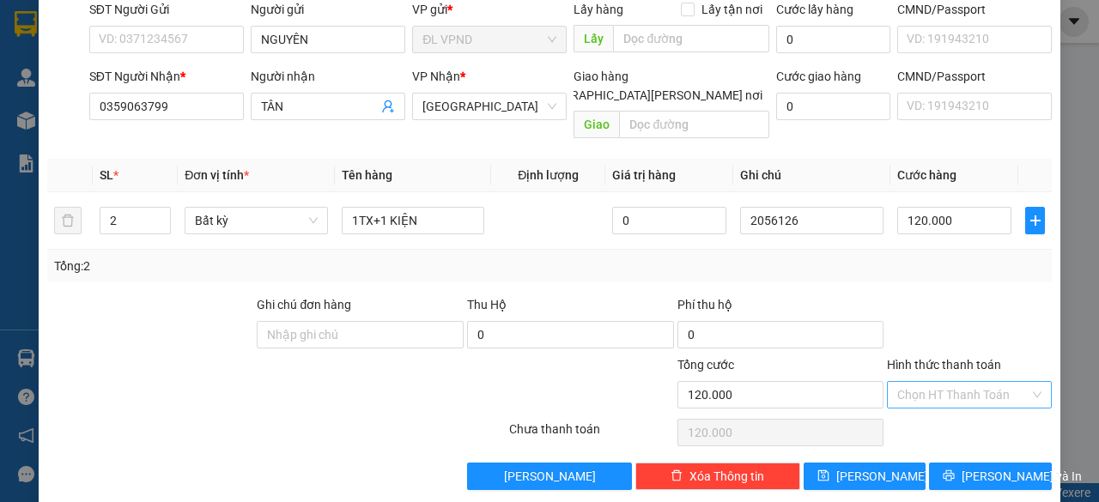
click at [897, 382] on input "Hình thức thanh toán" at bounding box center [963, 395] width 132 height 26
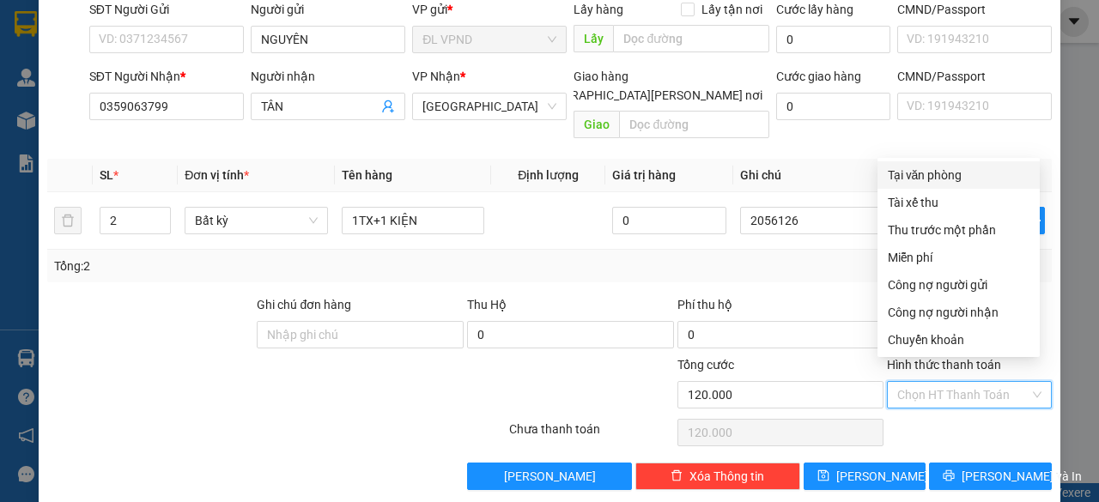
click at [921, 179] on div "Tại văn phòng" at bounding box center [958, 175] width 142 height 19
type input "0"
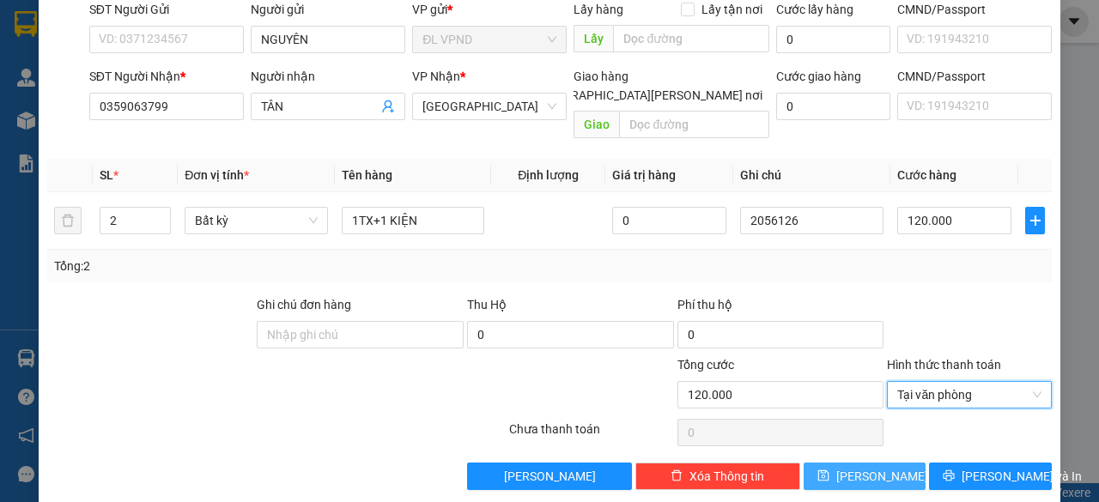
click at [855, 467] on span "[PERSON_NAME]" at bounding box center [882, 476] width 92 height 19
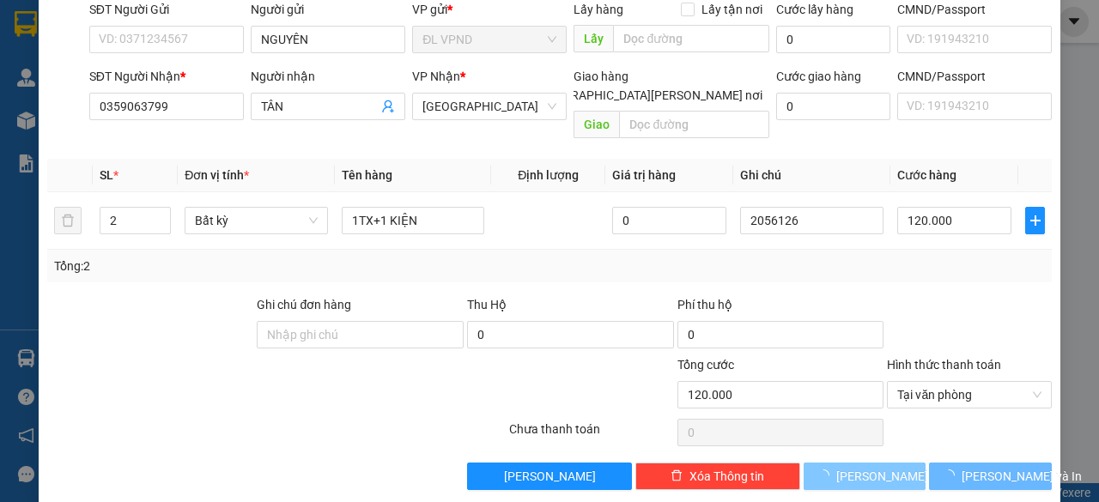
type input "1"
type input "0"
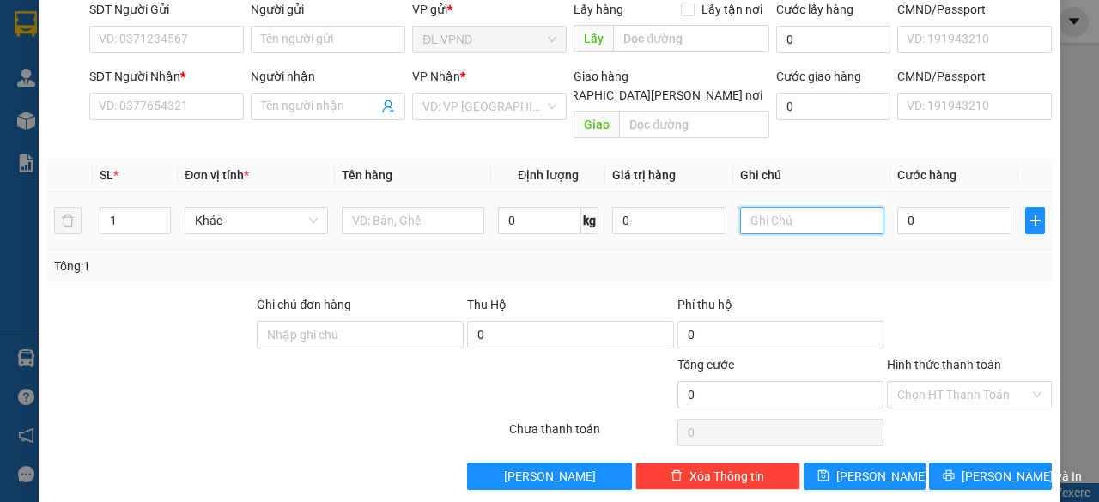
click at [803, 207] on input "text" at bounding box center [811, 220] width 143 height 27
paste input "205612"
type input "2056127"
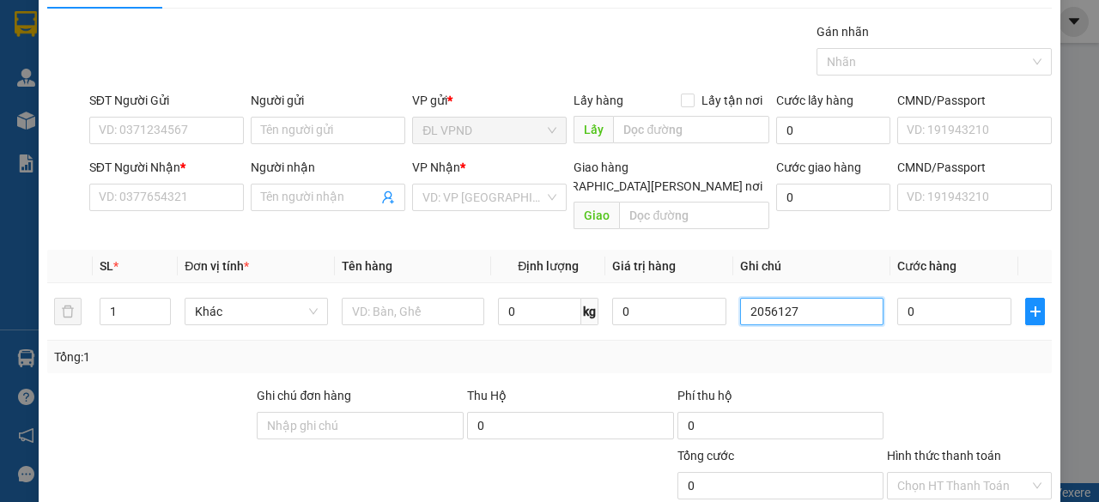
scroll to position [0, 0]
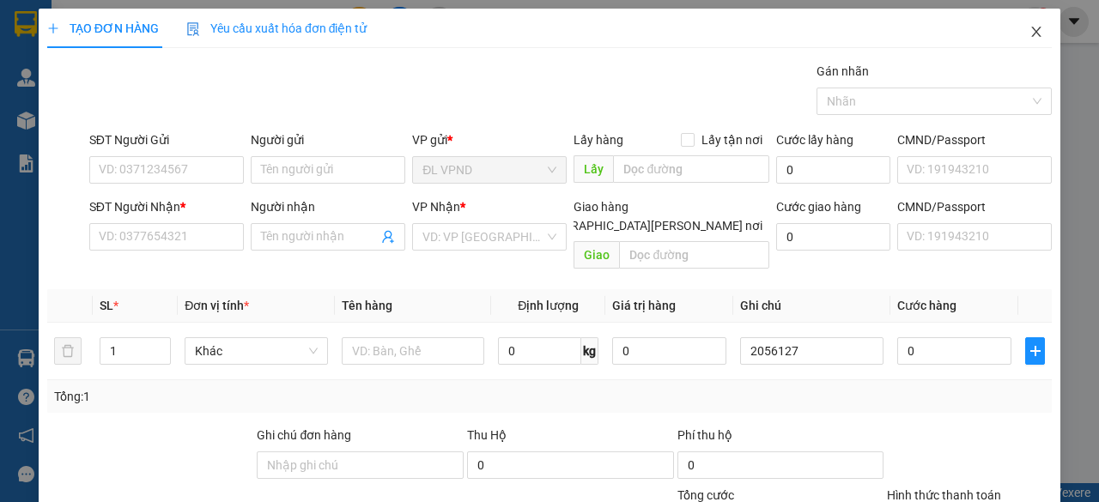
click at [1029, 30] on icon "close" at bounding box center [1036, 32] width 14 height 14
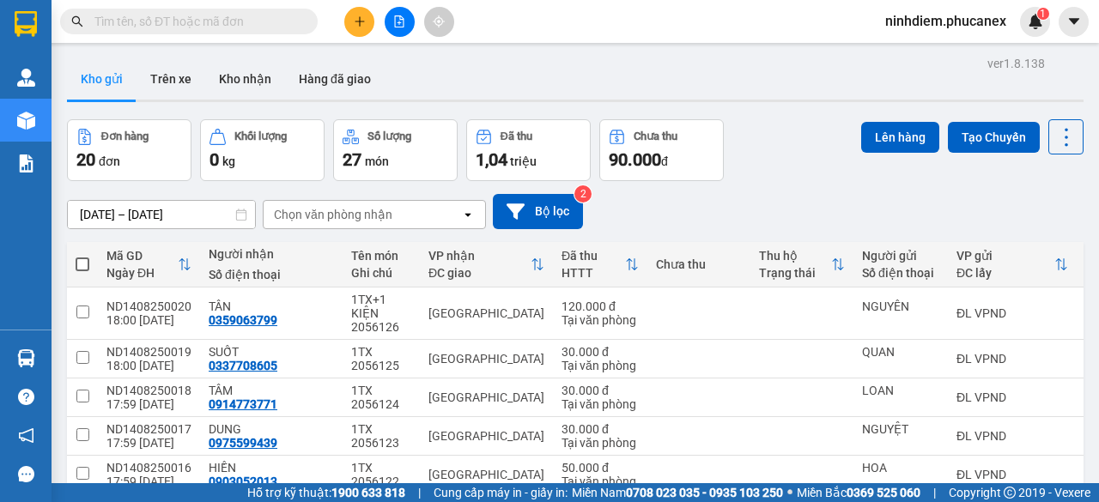
scroll to position [283, 0]
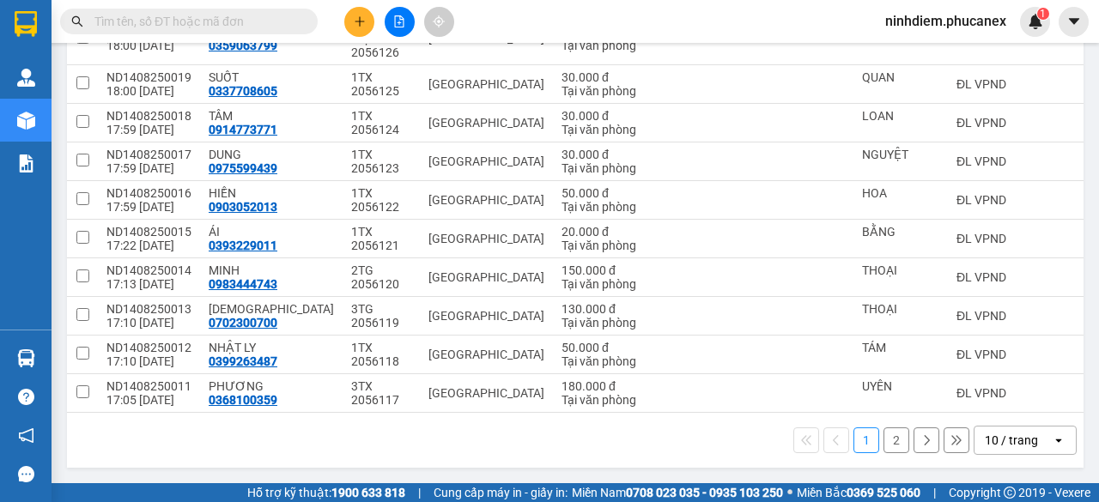
click at [1008, 444] on div "10 / trang" at bounding box center [1010, 440] width 53 height 17
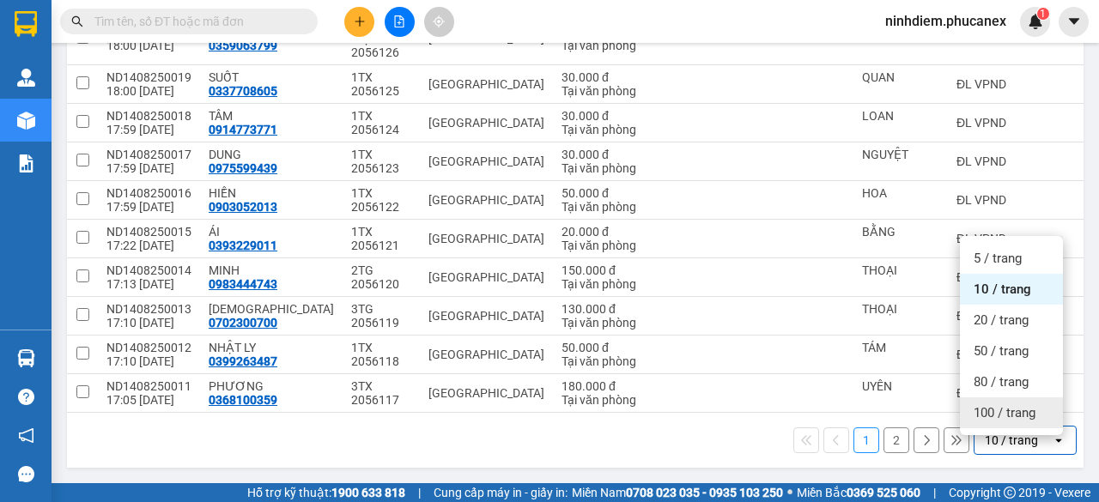
click at [990, 404] on span "100 / trang" at bounding box center [1004, 412] width 62 height 17
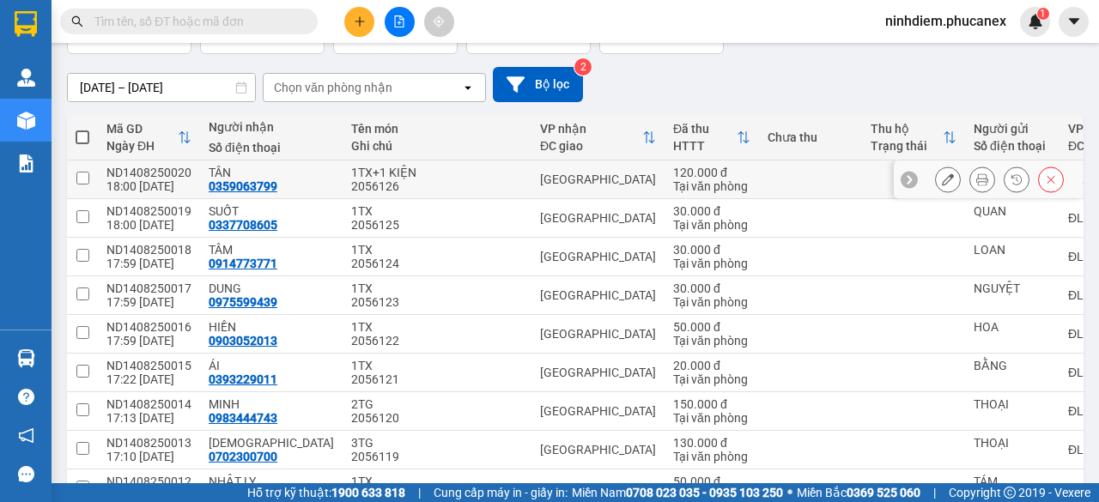
scroll to position [112, 0]
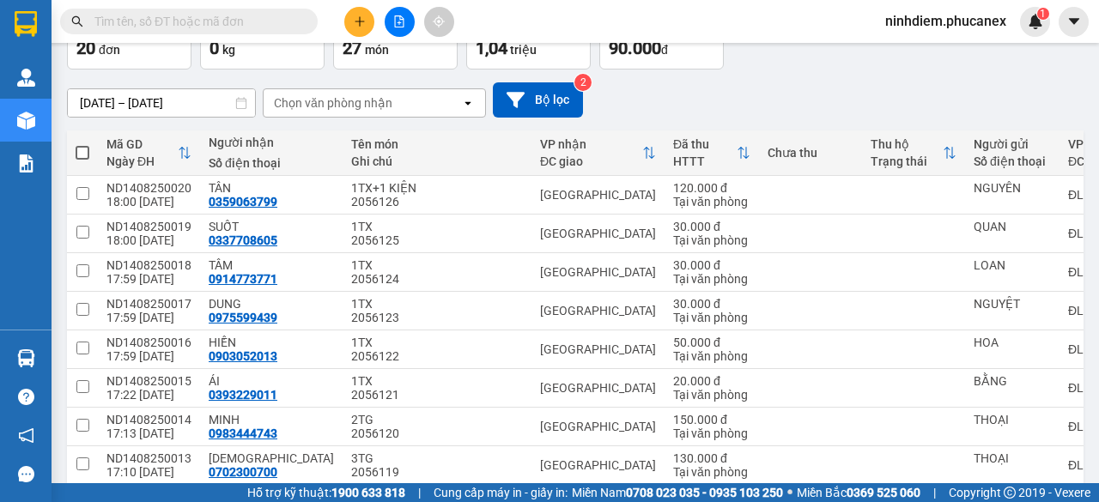
click at [83, 154] on span at bounding box center [83, 153] width 14 height 14
click at [82, 144] on input "checkbox" at bounding box center [82, 144] width 0 height 0
checkbox input "true"
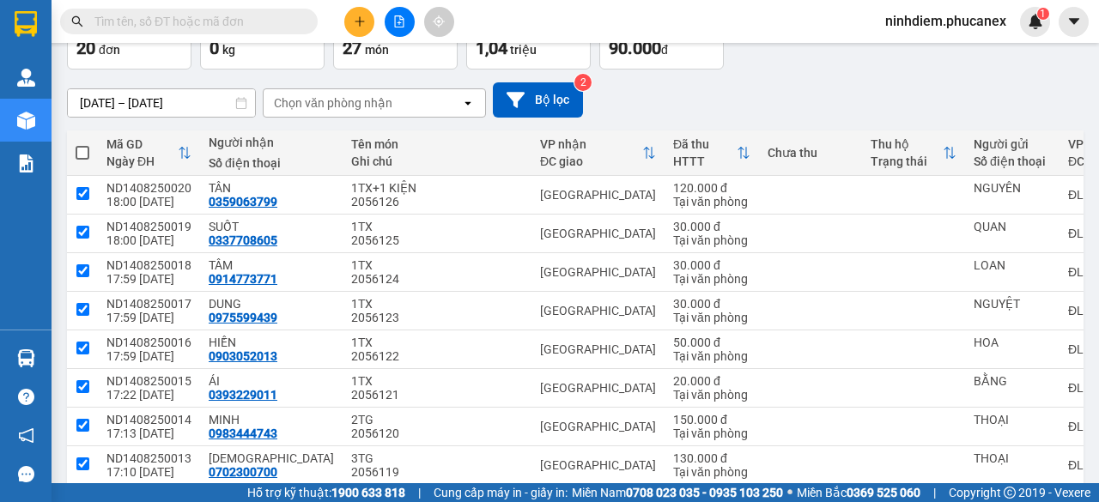
checkbox input "true"
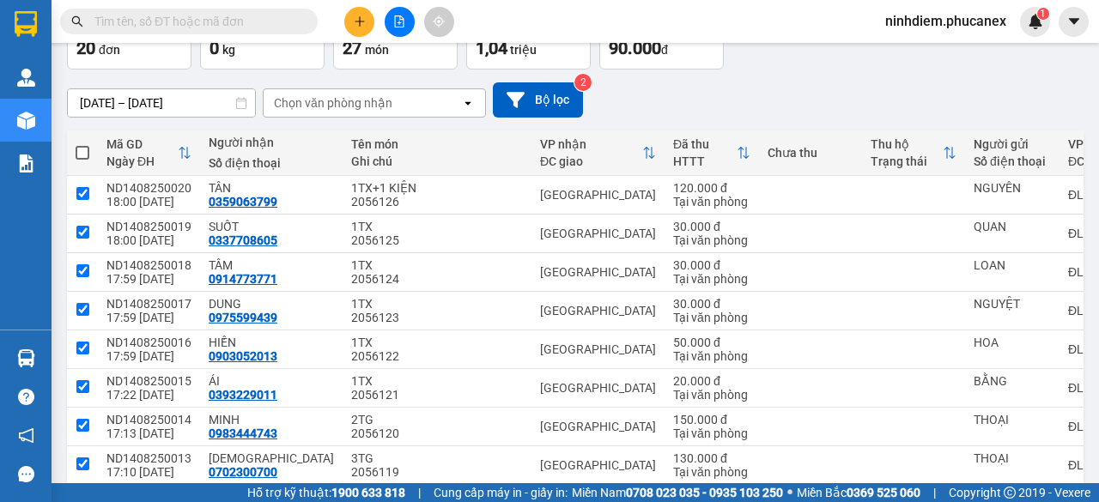
checkbox input "true"
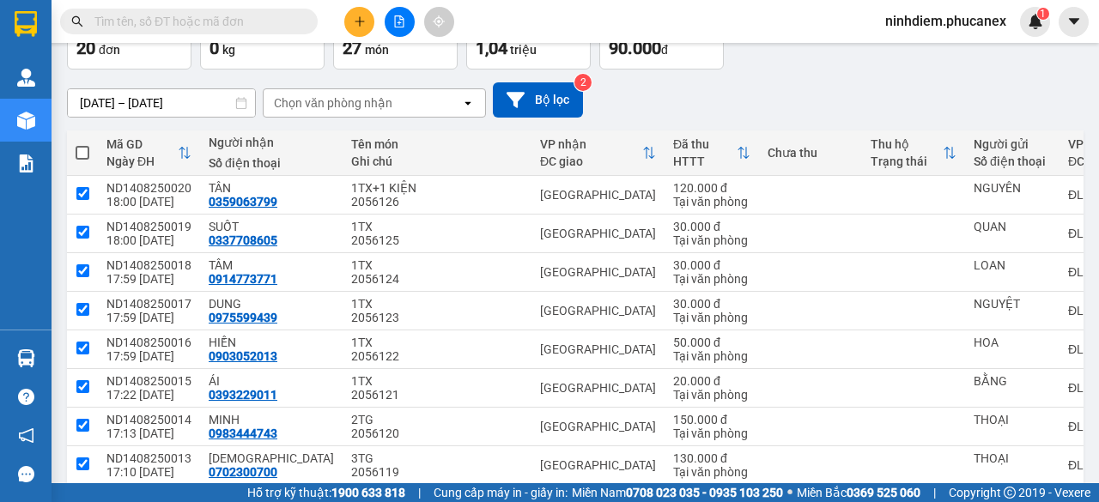
checkbox input "true"
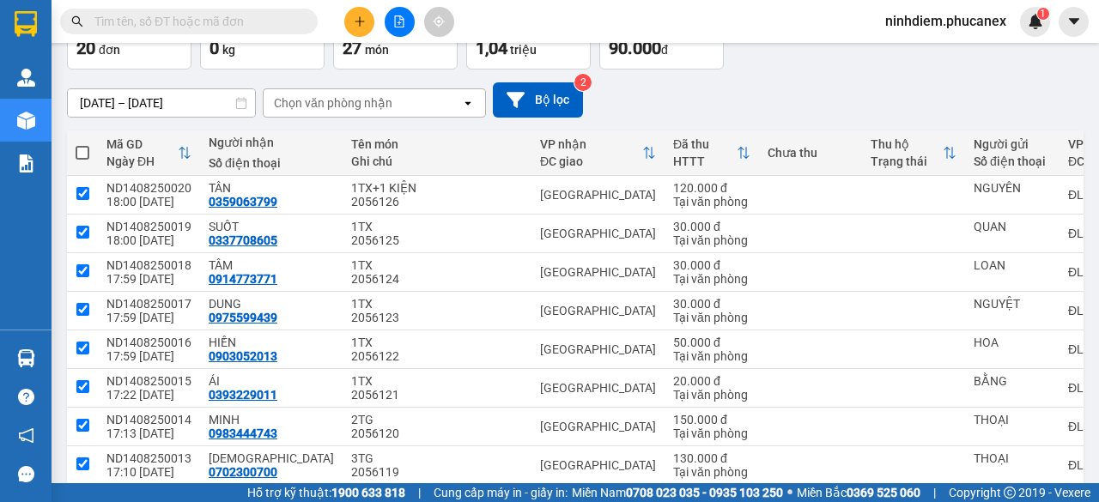
checkbox input "true"
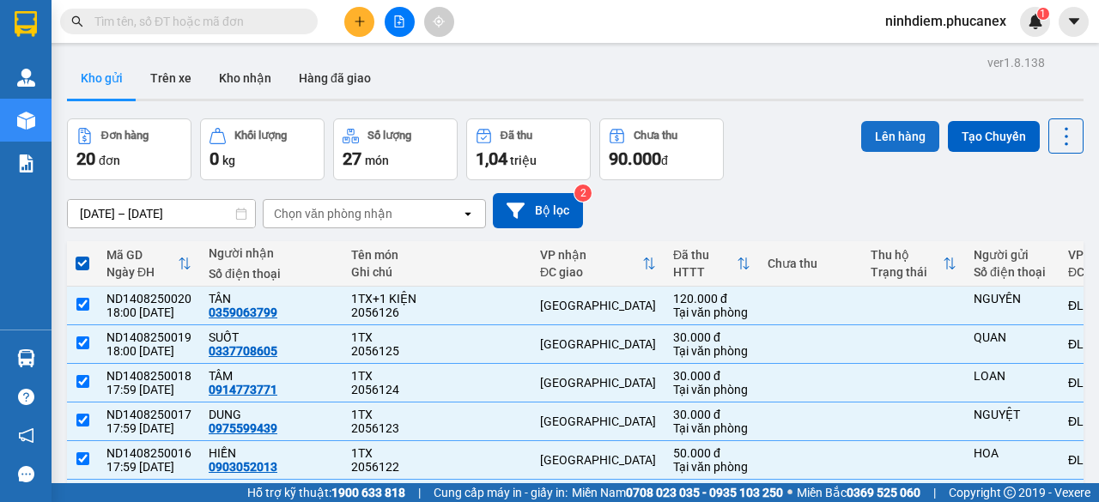
scroll to position [0, 0]
click at [863, 131] on button "Lên hàng" at bounding box center [900, 137] width 78 height 31
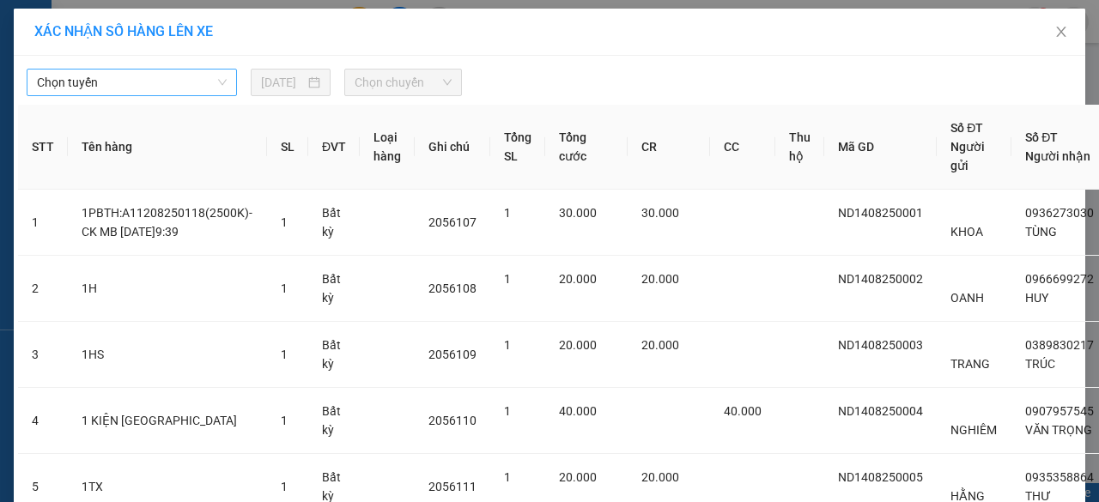
click at [124, 89] on span "Chọn tuyến" at bounding box center [132, 83] width 190 height 26
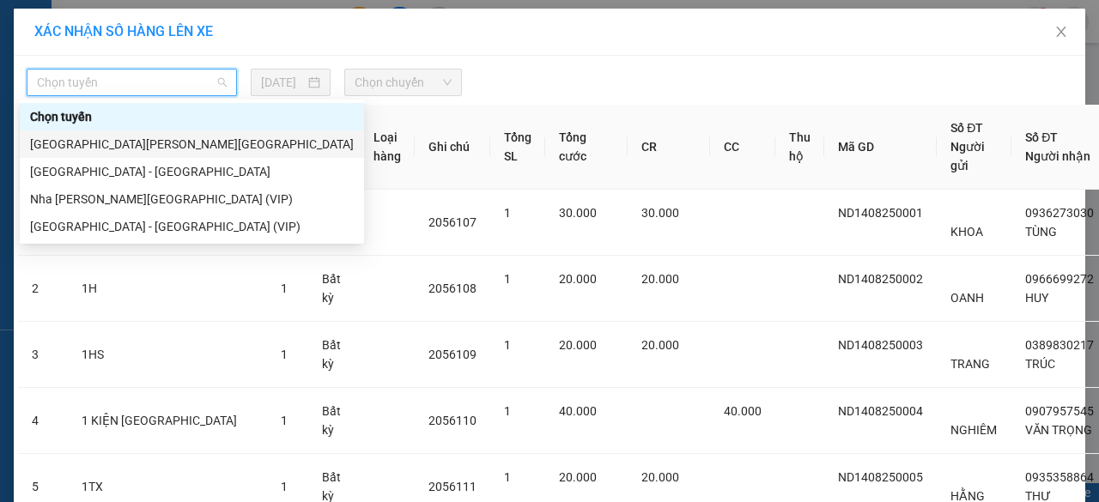
click at [120, 140] on div "[GEOGRAPHIC_DATA][PERSON_NAME][GEOGRAPHIC_DATA]" at bounding box center [192, 144] width 324 height 19
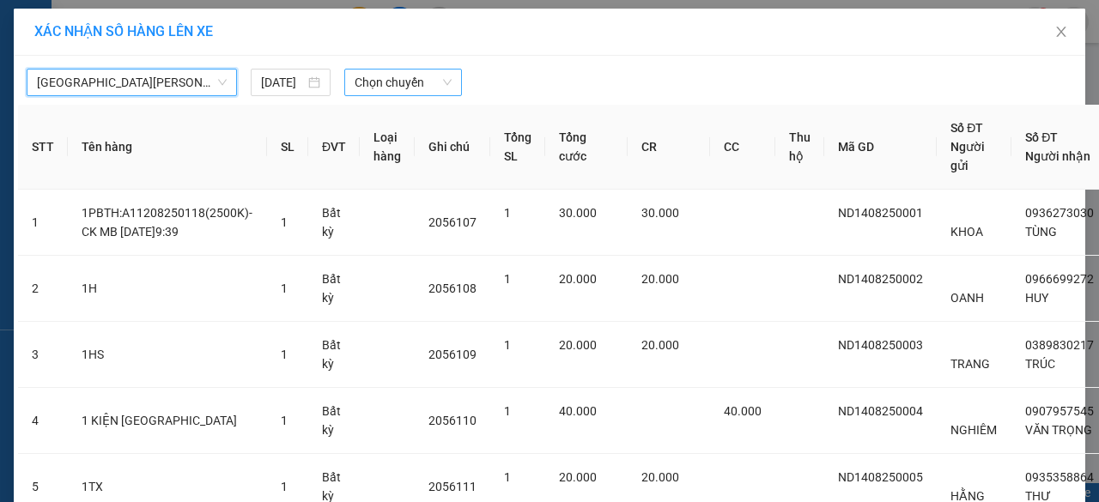
click at [407, 70] on span "Chọn chuyến" at bounding box center [402, 83] width 96 height 26
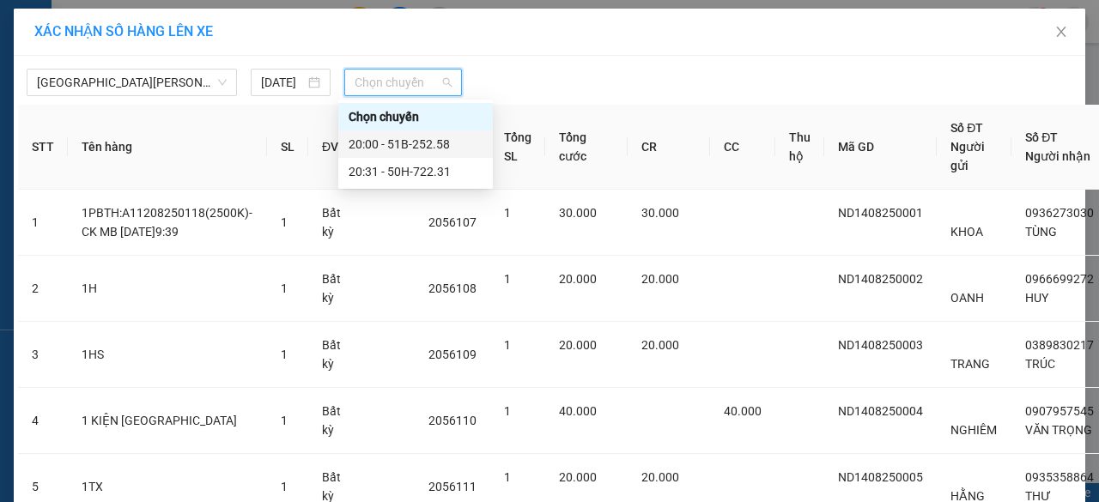
click at [392, 151] on div "20:00 - 51B-252.58" at bounding box center [415, 144] width 134 height 19
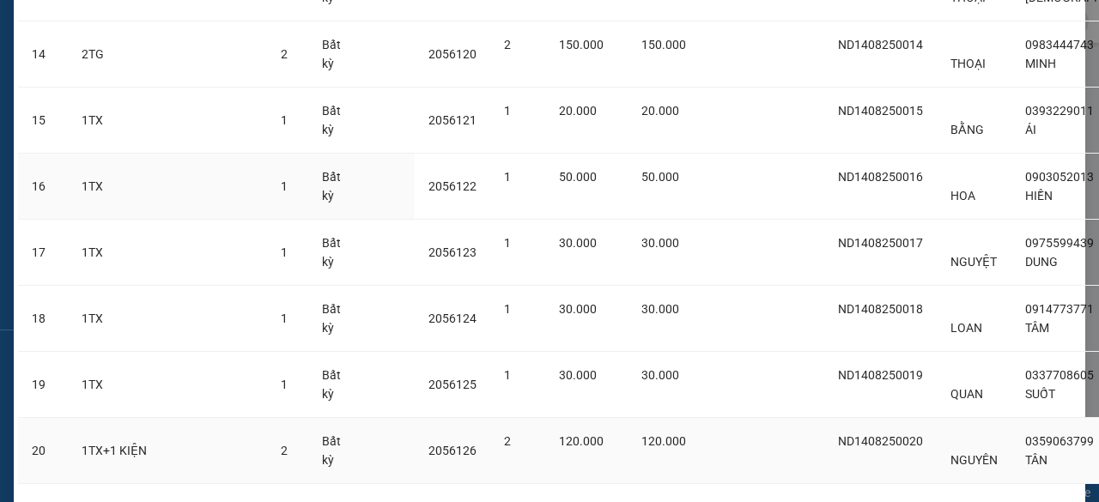
scroll to position [1197, 0]
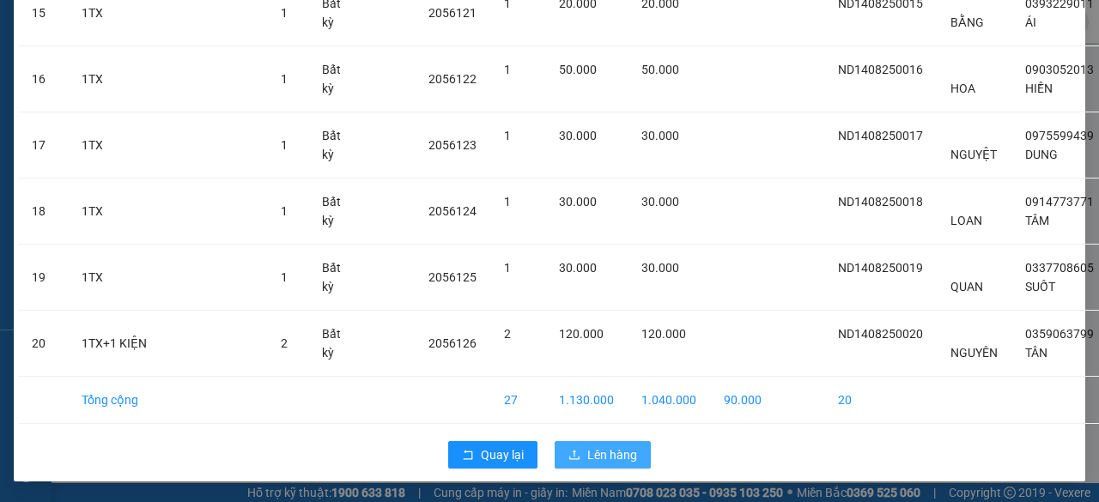
click at [602, 445] on span "Lên hàng" at bounding box center [612, 454] width 50 height 19
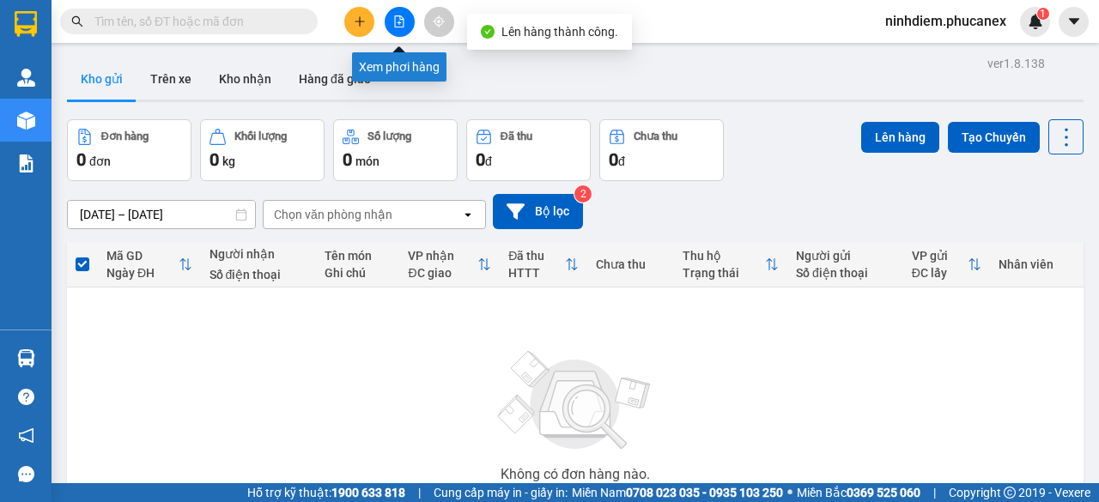
click at [398, 11] on button at bounding box center [400, 22] width 30 height 30
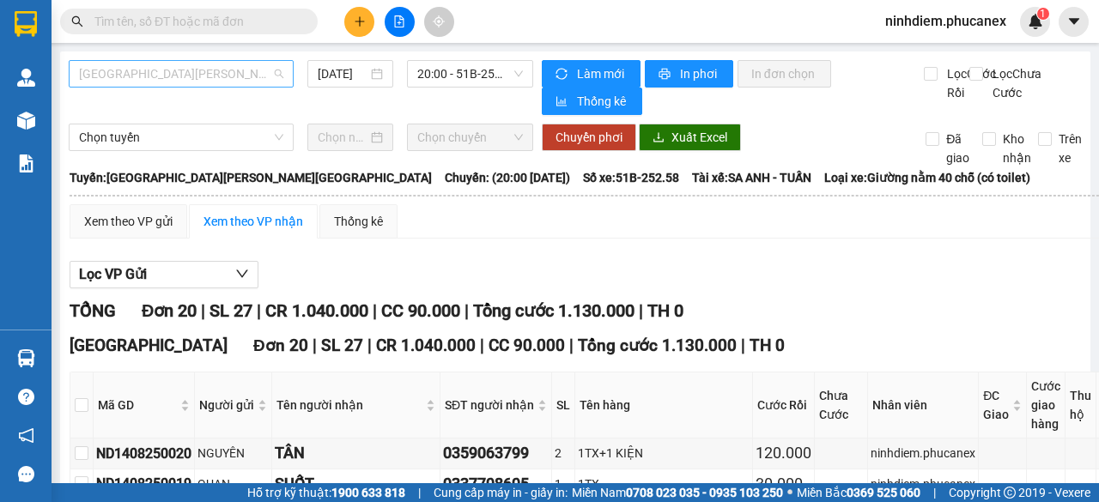
click at [196, 80] on span "[GEOGRAPHIC_DATA][PERSON_NAME][GEOGRAPHIC_DATA]" at bounding box center [181, 74] width 204 height 26
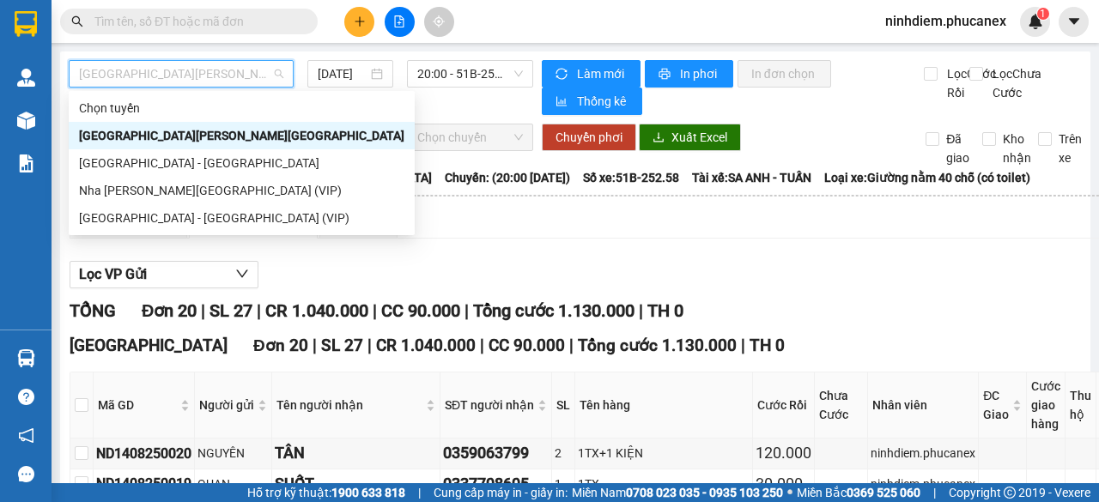
click at [170, 136] on div "[GEOGRAPHIC_DATA][PERSON_NAME][GEOGRAPHIC_DATA]" at bounding box center [241, 135] width 325 height 19
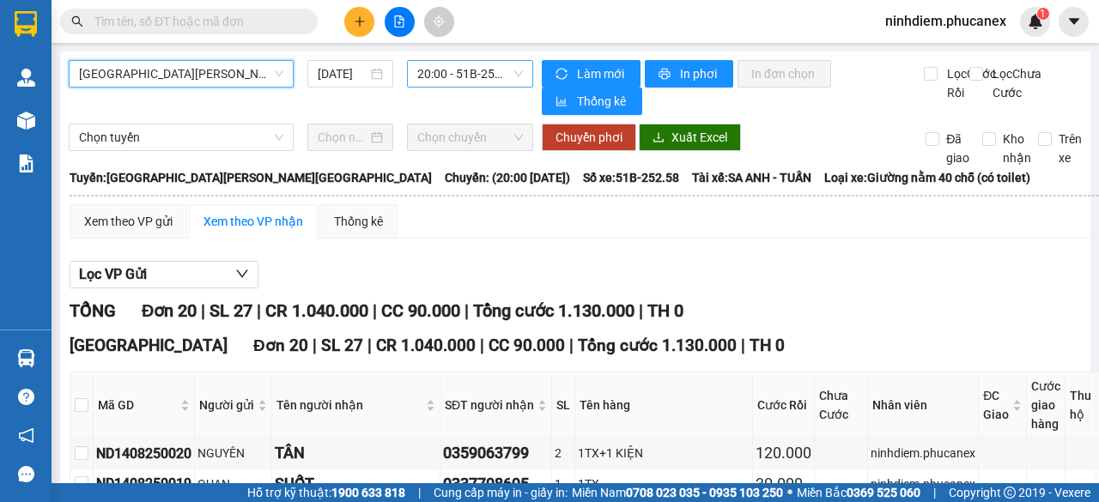
click at [464, 75] on span "20:00 - 51B-252.58" at bounding box center [469, 74] width 105 height 26
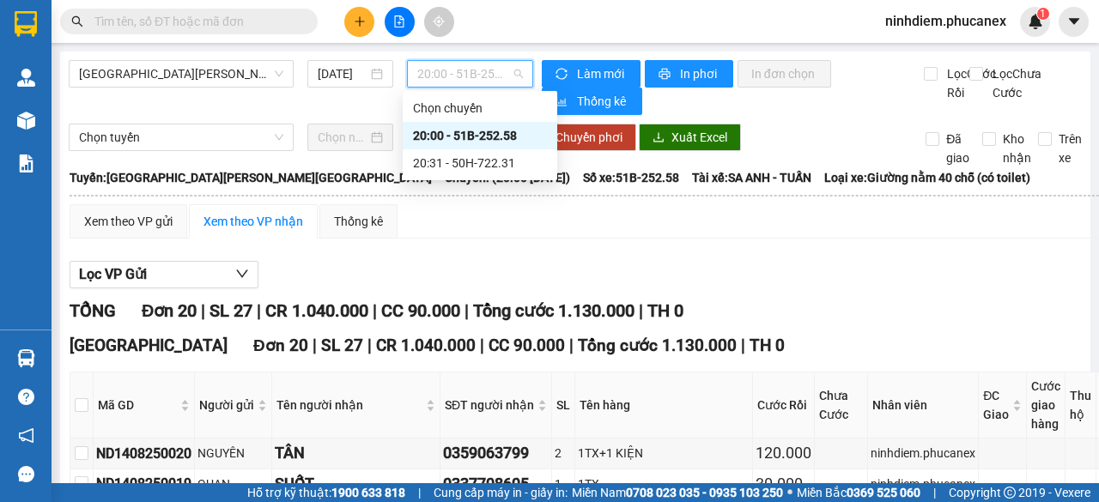
click at [457, 136] on div "20:00 - 51B-252.58" at bounding box center [480, 135] width 134 height 19
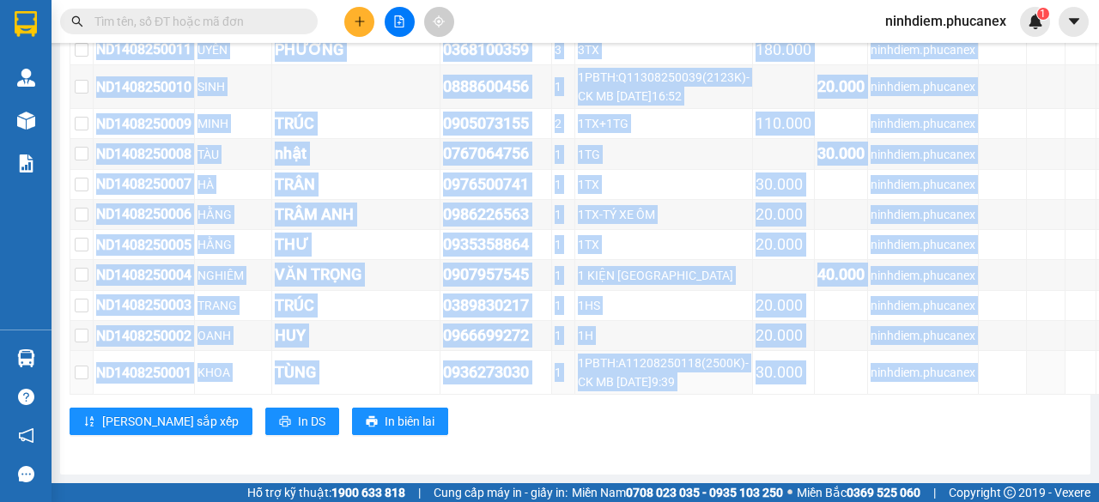
scroll to position [688, 45]
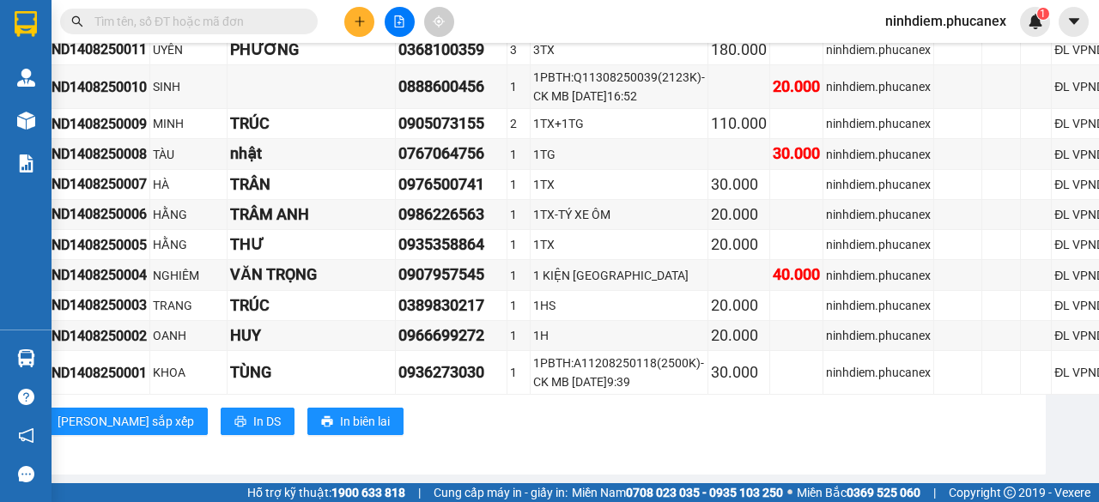
drag, startPoint x: 95, startPoint y: 113, endPoint x: 1094, endPoint y: 377, distance: 1033.2
click at [1094, 377] on main "[GEOGRAPHIC_DATA][PERSON_NAME][GEOGRAPHIC_DATA] [DATE] 20:00 - 51B-252.58 [PERS…" at bounding box center [549, 241] width 1099 height 483
copy table "[PERSON_NAME] An Express 1900 06 68 06 215 [PERSON_NAME][GEOGRAPHIC_DATA][PERSO…"
